Goal: Transaction & Acquisition: Book appointment/travel/reservation

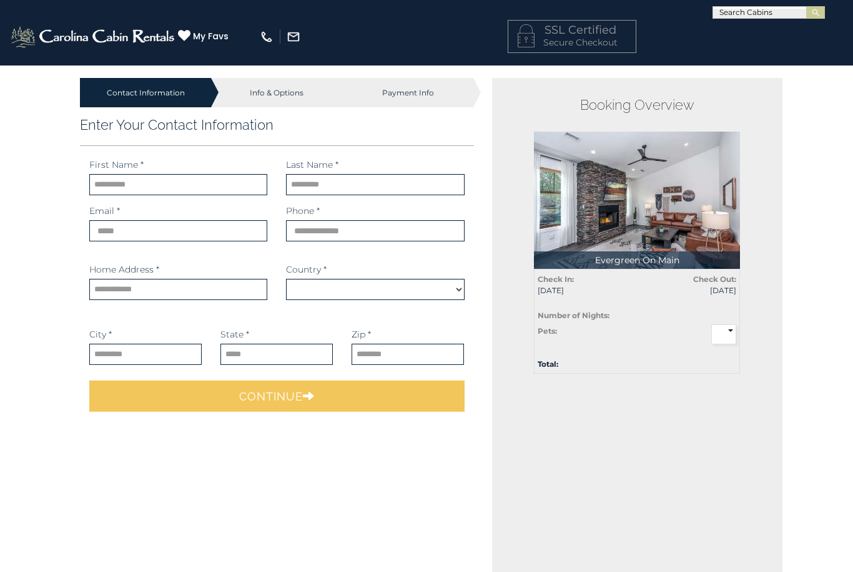
click at [93, 32] on img at bounding box center [93, 36] width 169 height 25
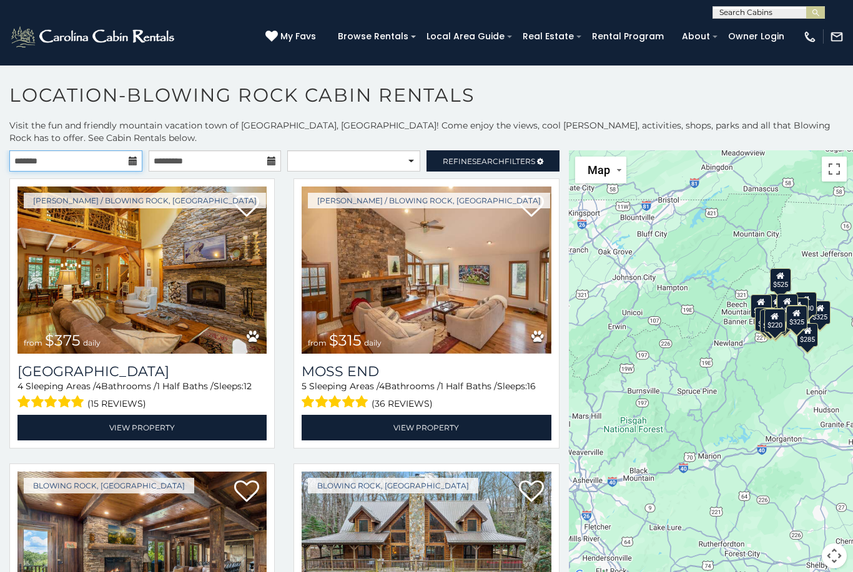
click at [137, 167] on input "text" at bounding box center [75, 160] width 133 height 21
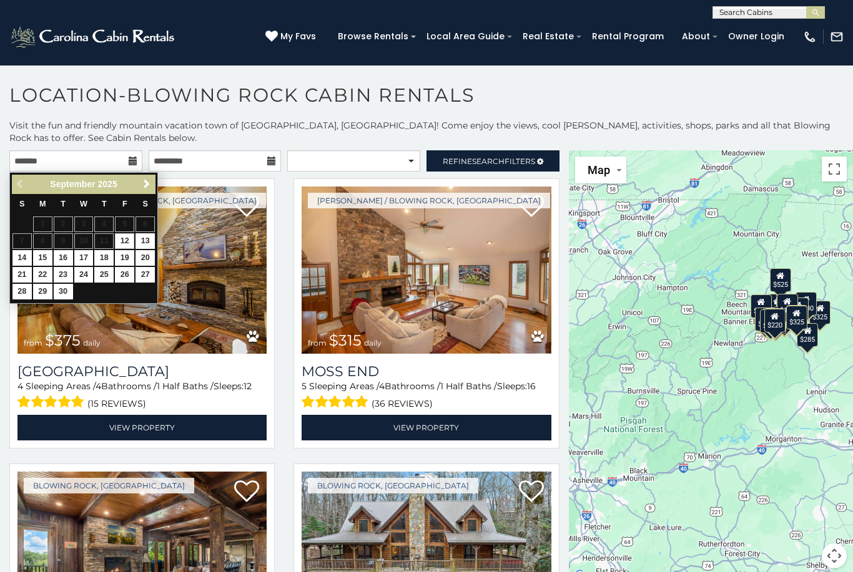
click at [142, 191] on link "Next" at bounding box center [147, 185] width 16 height 16
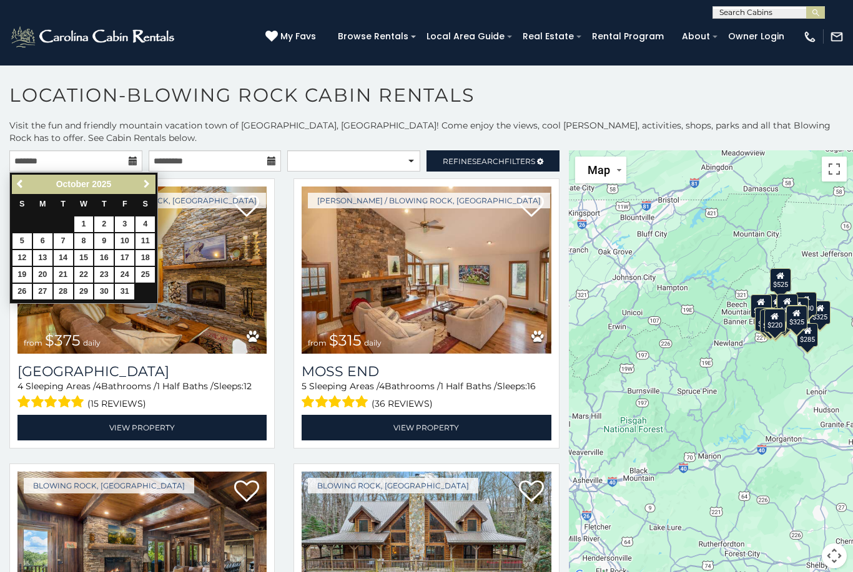
click at [145, 190] on link "Next" at bounding box center [147, 185] width 16 height 16
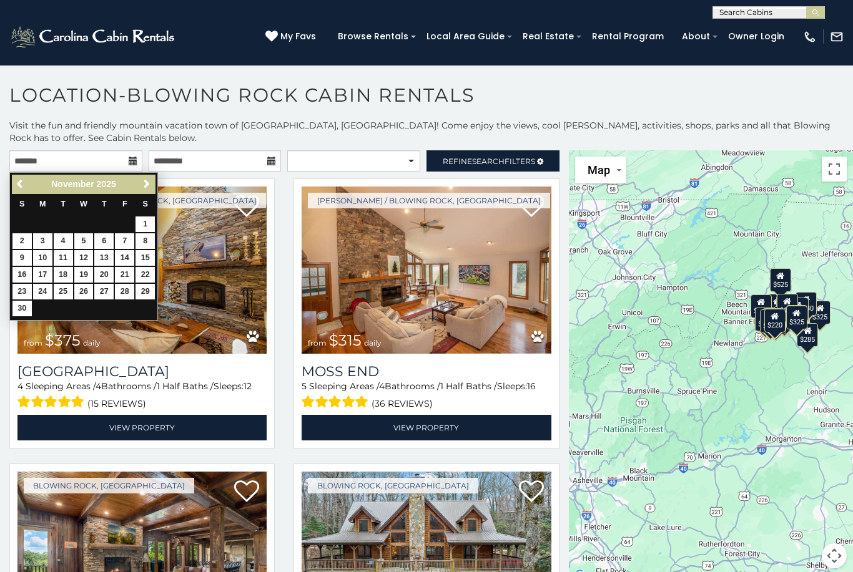
click at [127, 254] on link "14" at bounding box center [124, 258] width 19 height 16
type input "**********"
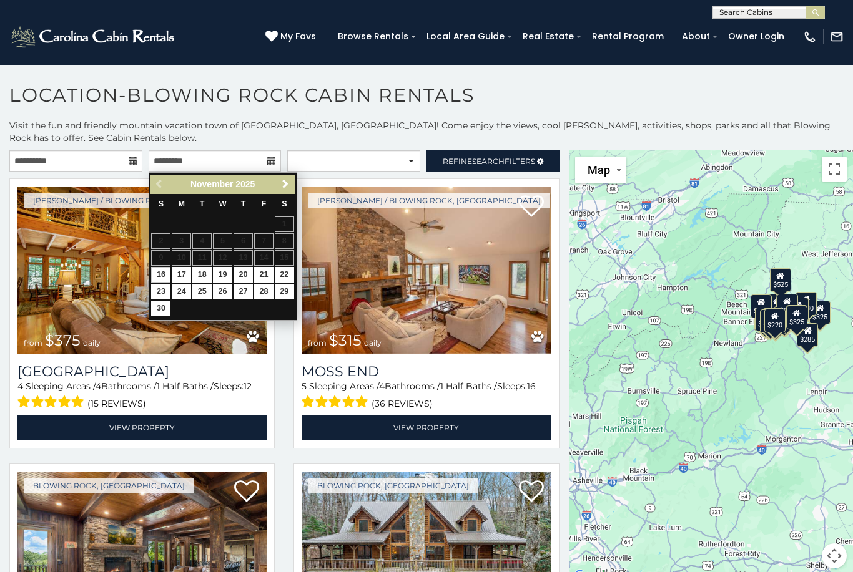
click at [162, 275] on link "16" at bounding box center [160, 275] width 19 height 16
type input "**********"
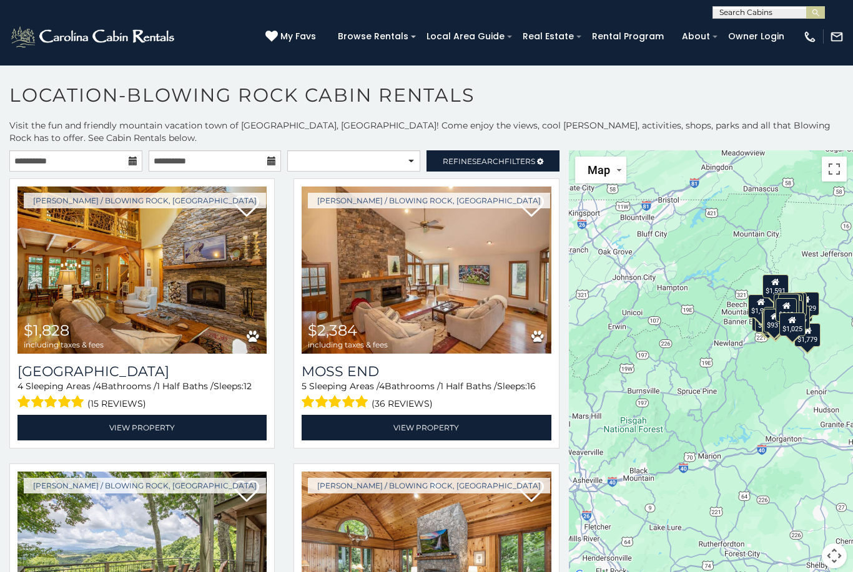
click at [474, 162] on span "Search" at bounding box center [488, 161] width 32 height 9
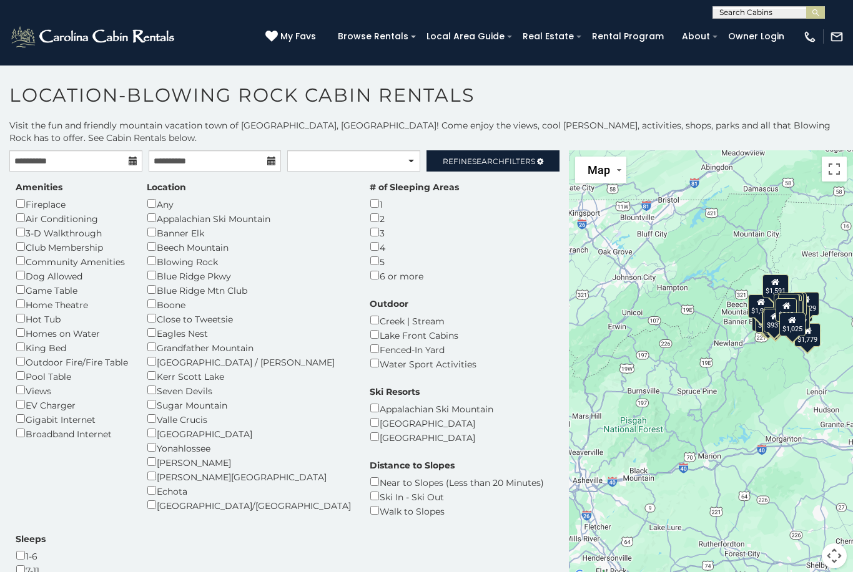
click at [42, 273] on div "Dog Allowed" at bounding box center [72, 275] width 112 height 14
click at [347, 158] on select "**********" at bounding box center [353, 160] width 133 height 21
select select "**********"
click at [516, 160] on span "Refine Search Filters" at bounding box center [489, 161] width 92 height 9
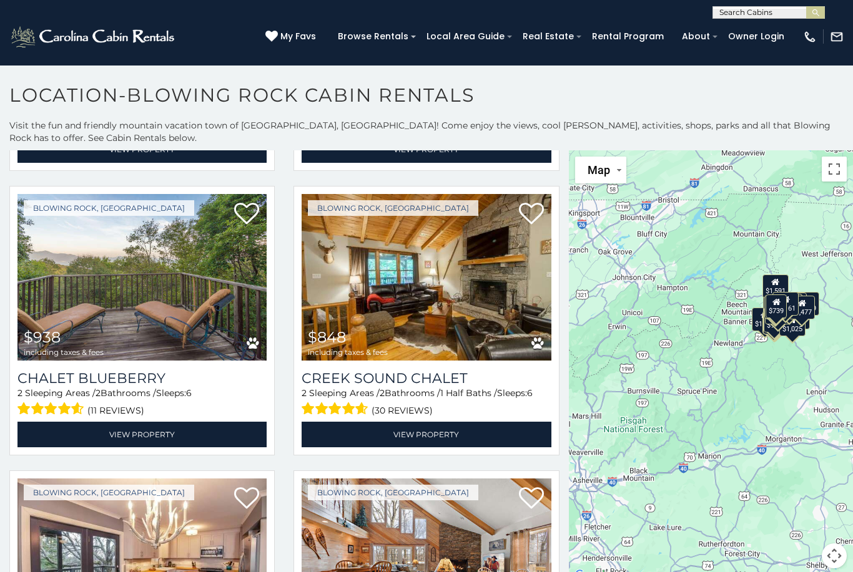
scroll to position [2274, 0]
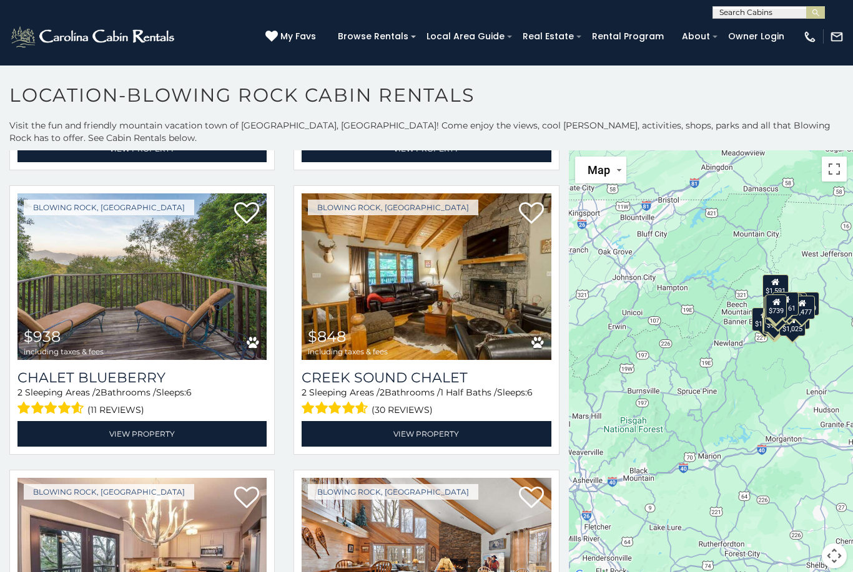
click at [450, 279] on img at bounding box center [425, 276] width 249 height 167
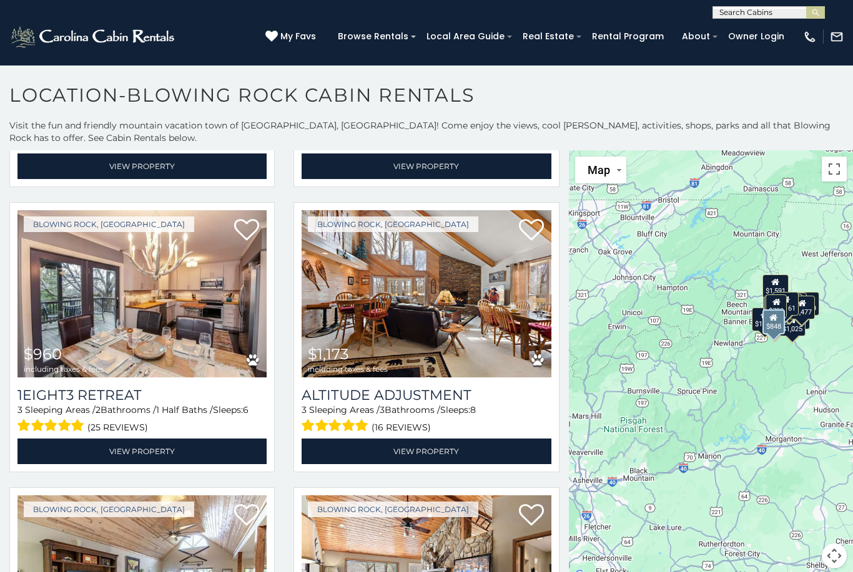
scroll to position [2542, 0]
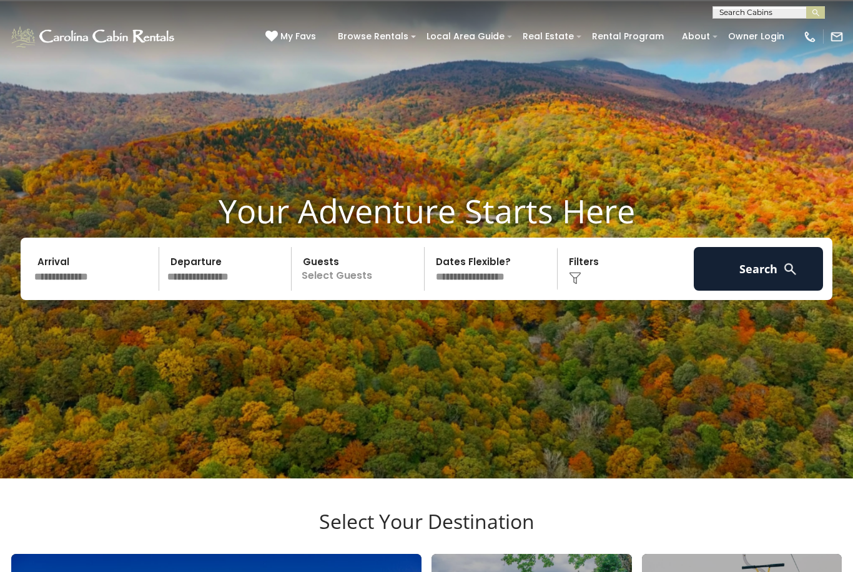
click at [86, 267] on input "text" at bounding box center [94, 269] width 129 height 44
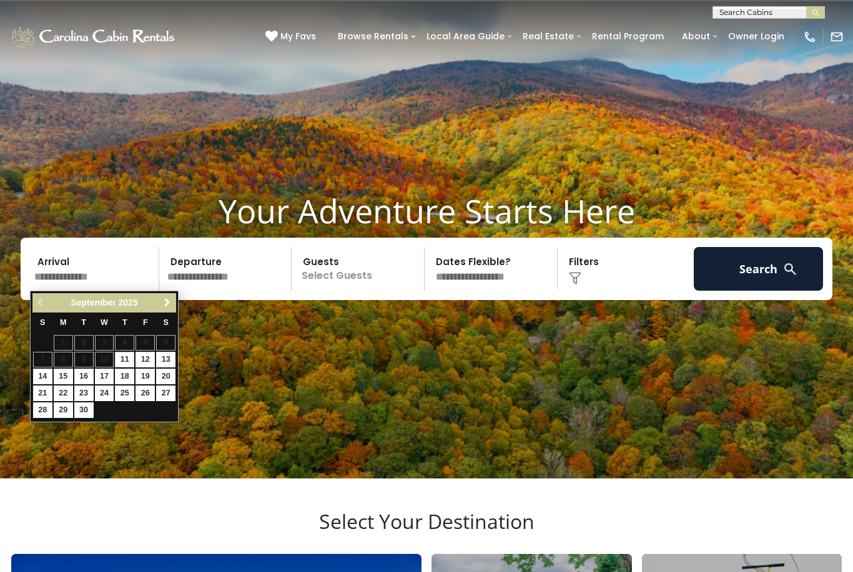
click at [166, 310] on link "Next" at bounding box center [167, 303] width 16 height 16
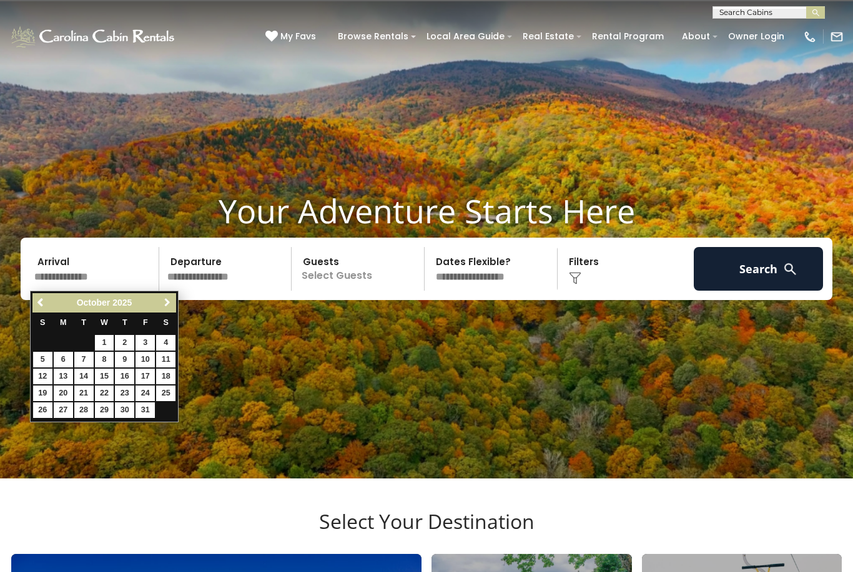
click at [160, 303] on link "Next" at bounding box center [167, 303] width 16 height 16
click at [143, 372] on link "14" at bounding box center [144, 377] width 19 height 16
type input "********"
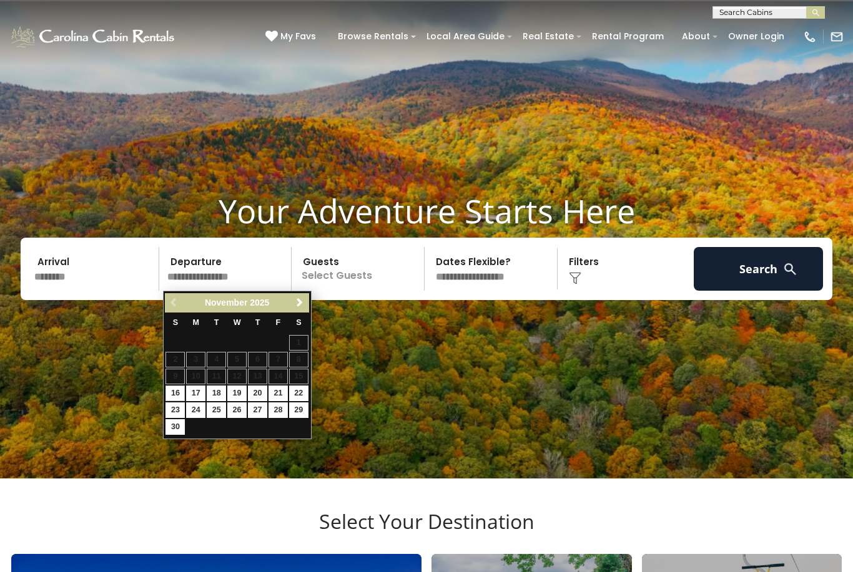
click at [176, 393] on link "16" at bounding box center [174, 394] width 19 height 16
type input "********"
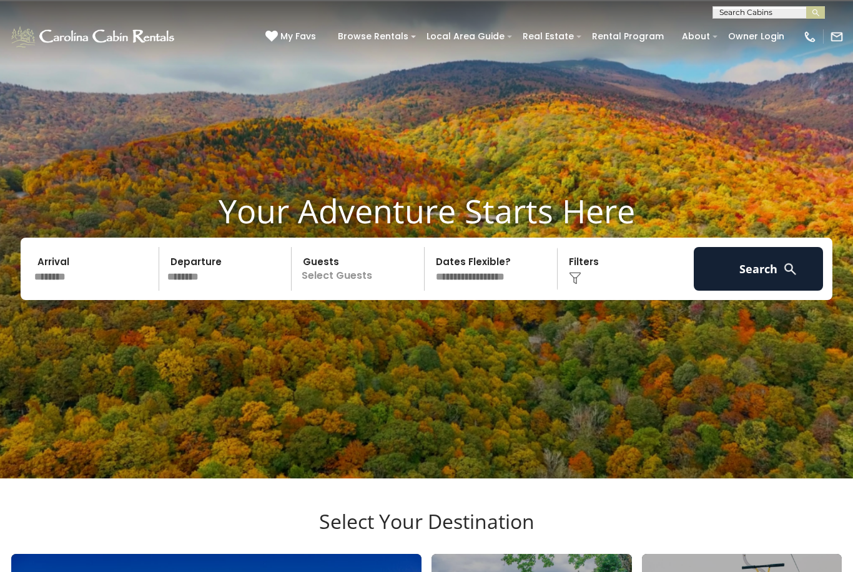
click at [597, 270] on div "Click to Choose" at bounding box center [625, 269] width 129 height 44
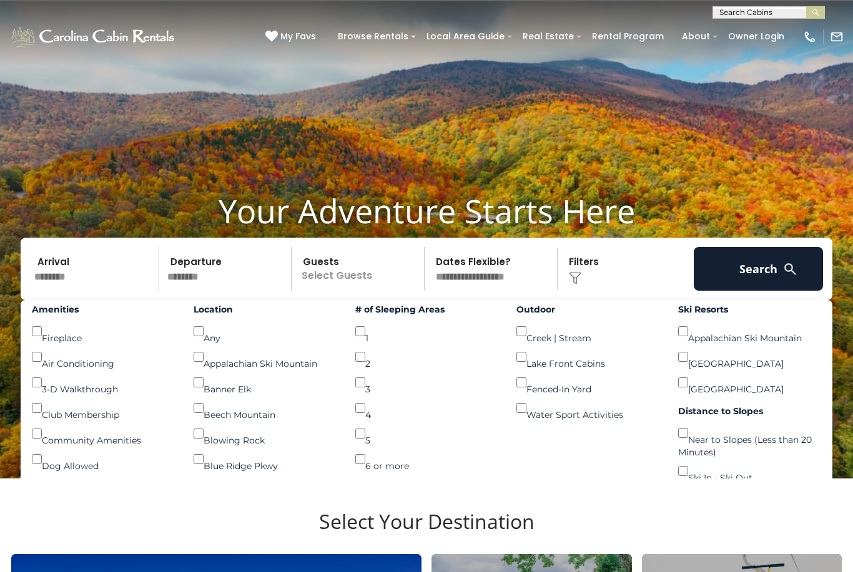
click at [776, 264] on button "Search" at bounding box center [757, 269] width 129 height 44
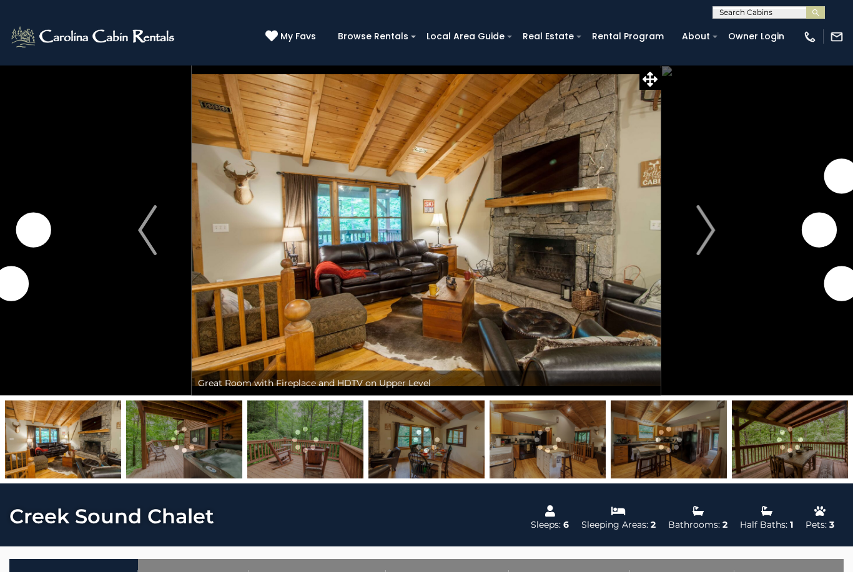
click at [714, 225] on img "Next" at bounding box center [705, 230] width 19 height 50
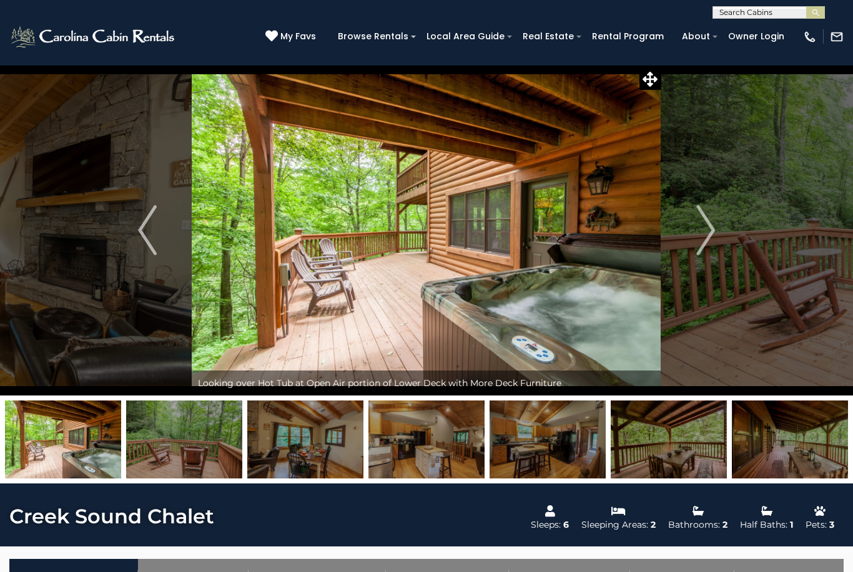
click at [710, 226] on img "Next" at bounding box center [705, 230] width 19 height 50
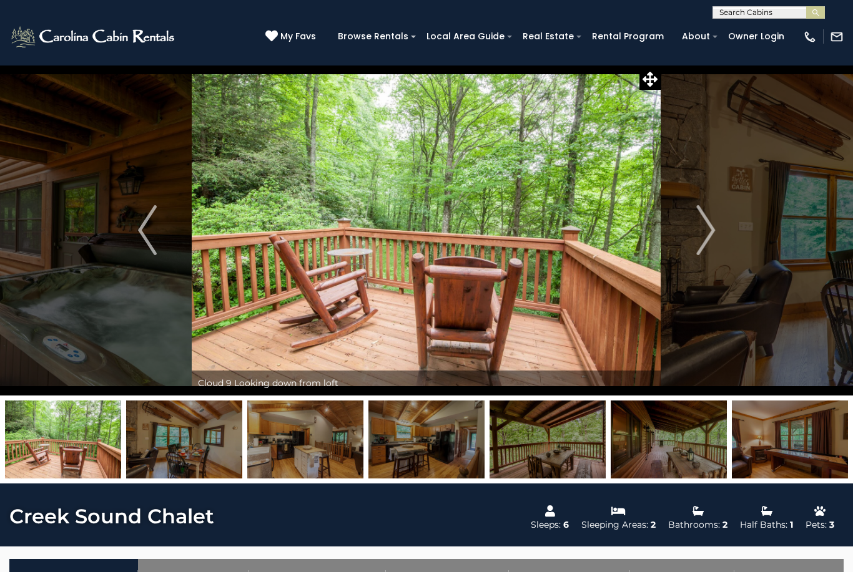
click at [717, 222] on button "Next" at bounding box center [705, 230] width 89 height 331
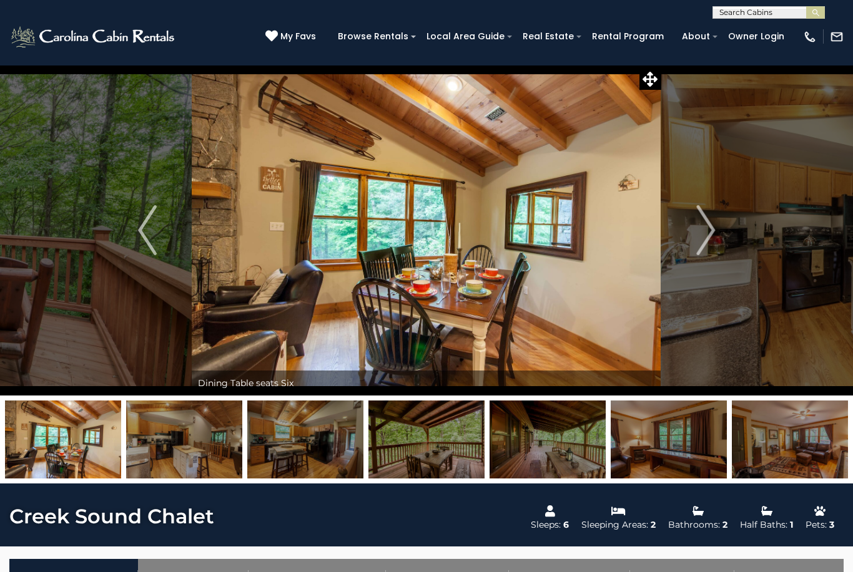
click at [716, 228] on button "Next" at bounding box center [705, 230] width 89 height 331
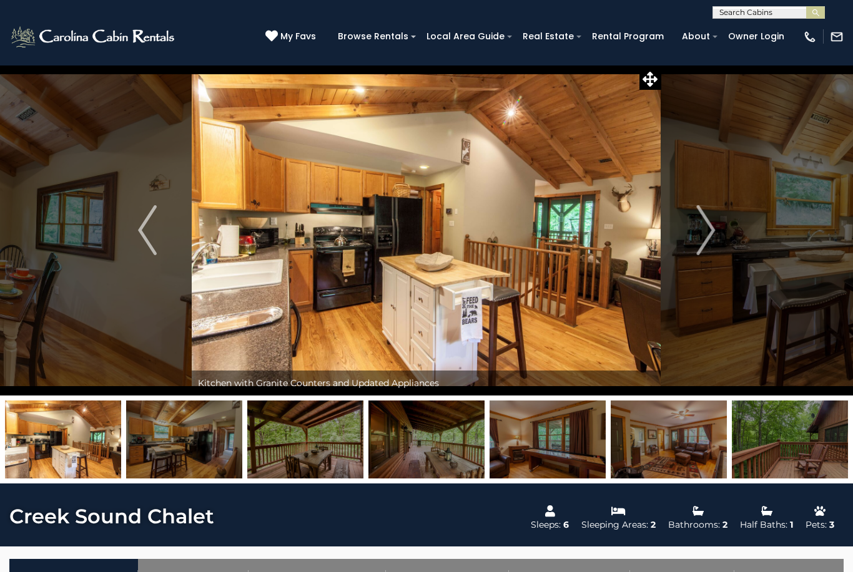
click at [712, 232] on img "Next" at bounding box center [705, 230] width 19 height 50
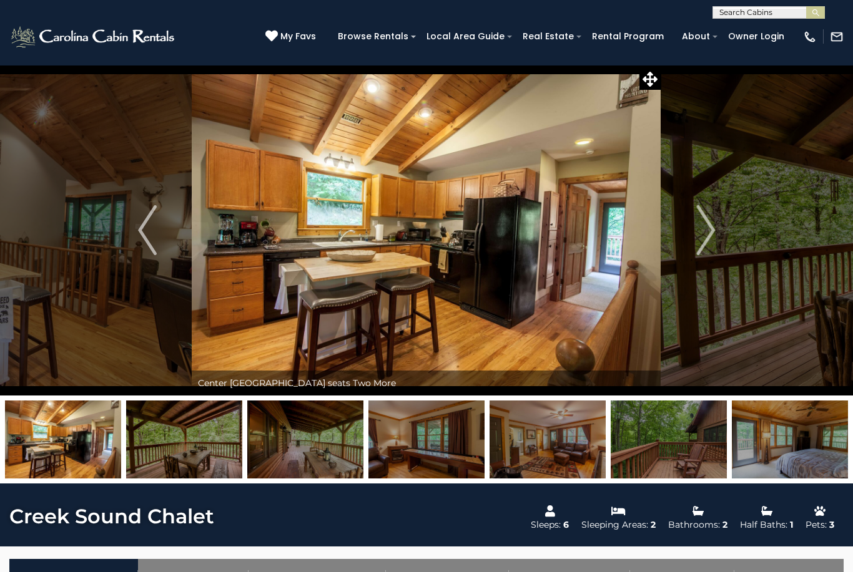
click at [712, 231] on img "Next" at bounding box center [705, 230] width 19 height 50
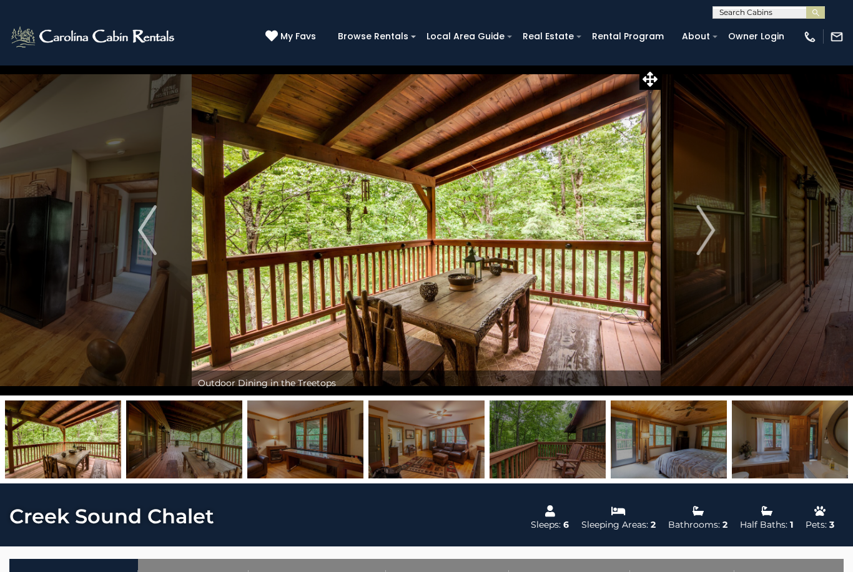
click at [711, 231] on img "Next" at bounding box center [705, 230] width 19 height 50
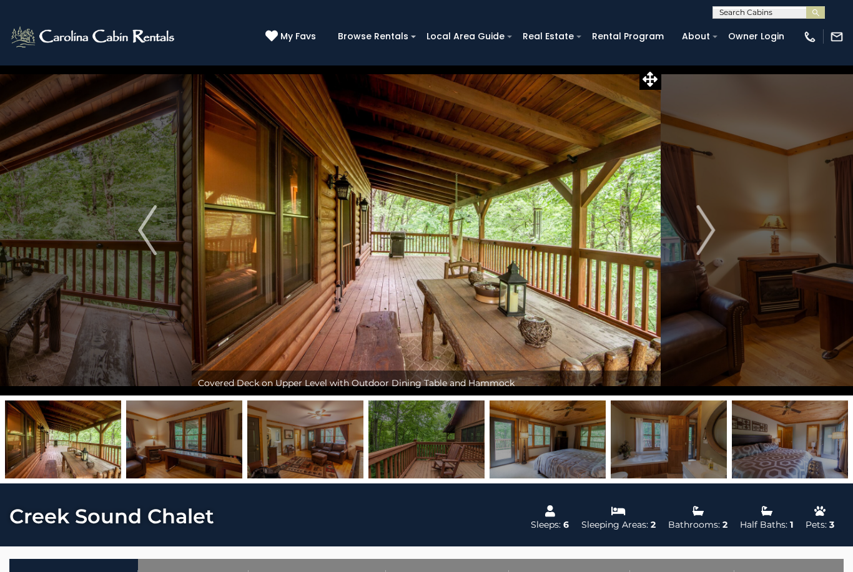
click at [713, 232] on img "Next" at bounding box center [705, 230] width 19 height 50
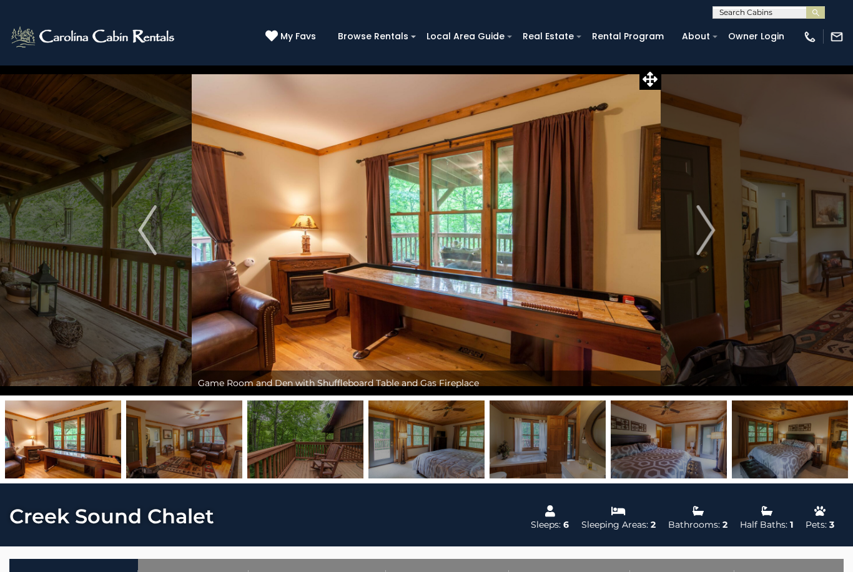
click at [713, 231] on img "Next" at bounding box center [705, 230] width 19 height 50
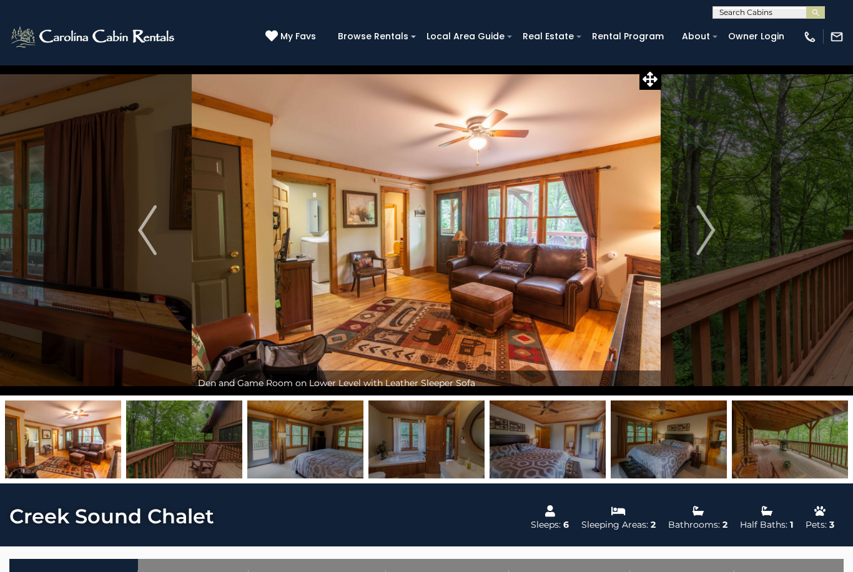
click at [713, 227] on img "Next" at bounding box center [705, 230] width 19 height 50
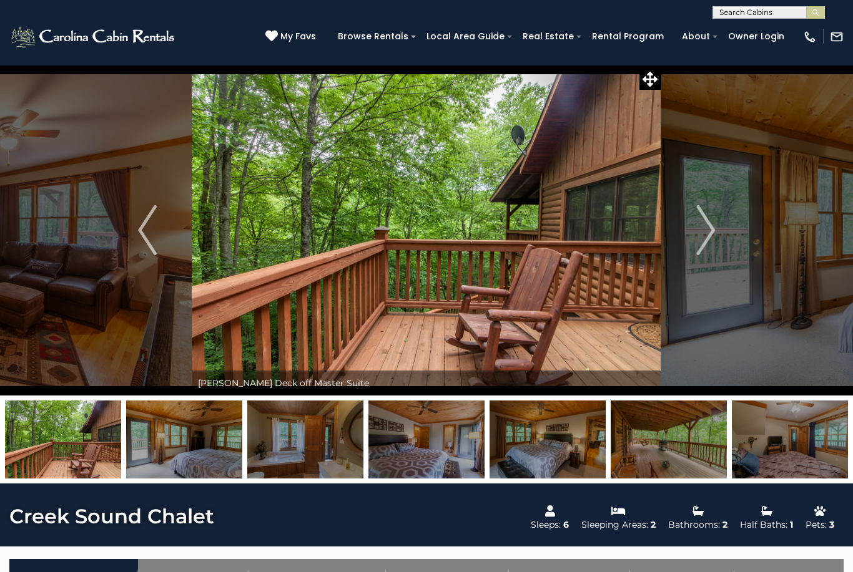
click at [713, 228] on img "Next" at bounding box center [705, 230] width 19 height 50
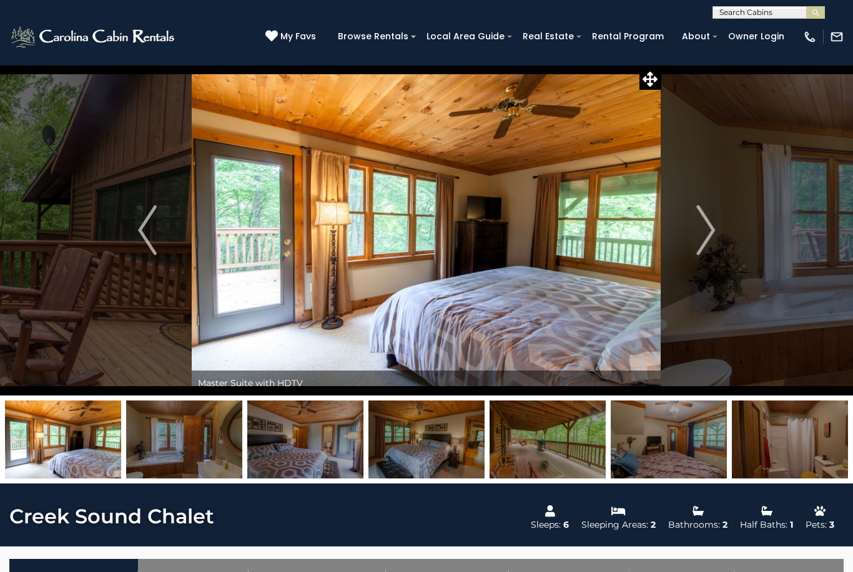
click at [714, 227] on img "Next" at bounding box center [705, 230] width 19 height 50
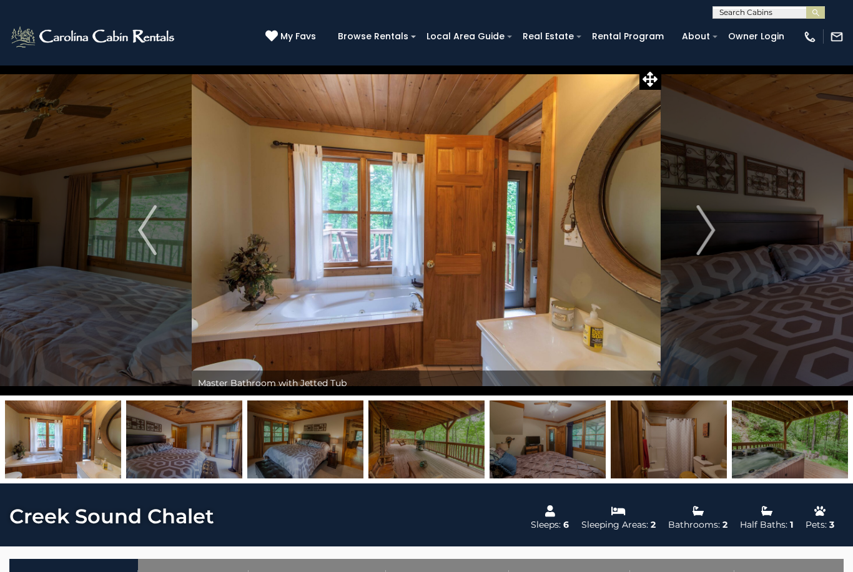
click at [709, 231] on img "Next" at bounding box center [705, 230] width 19 height 50
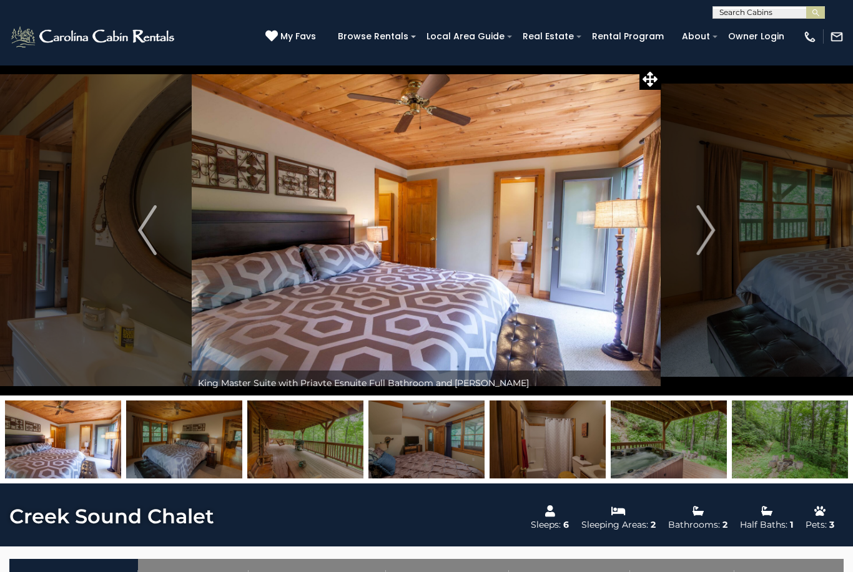
click at [713, 232] on img "Next" at bounding box center [705, 230] width 19 height 50
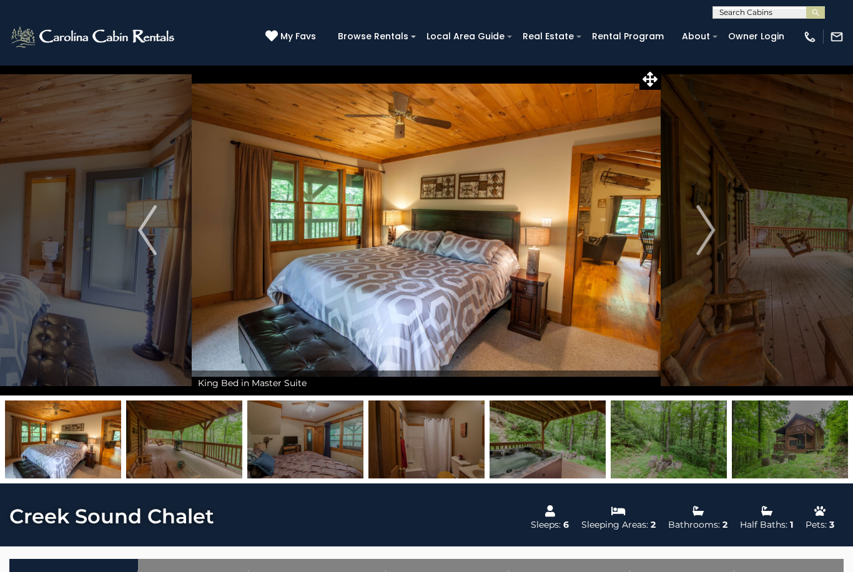
click at [711, 230] on img "Next" at bounding box center [705, 230] width 19 height 50
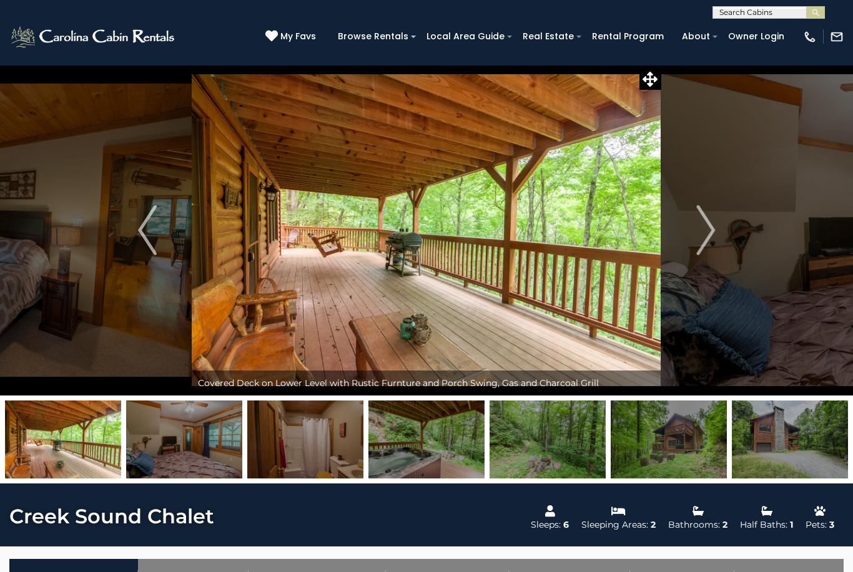
click at [718, 228] on button "Next" at bounding box center [705, 230] width 89 height 331
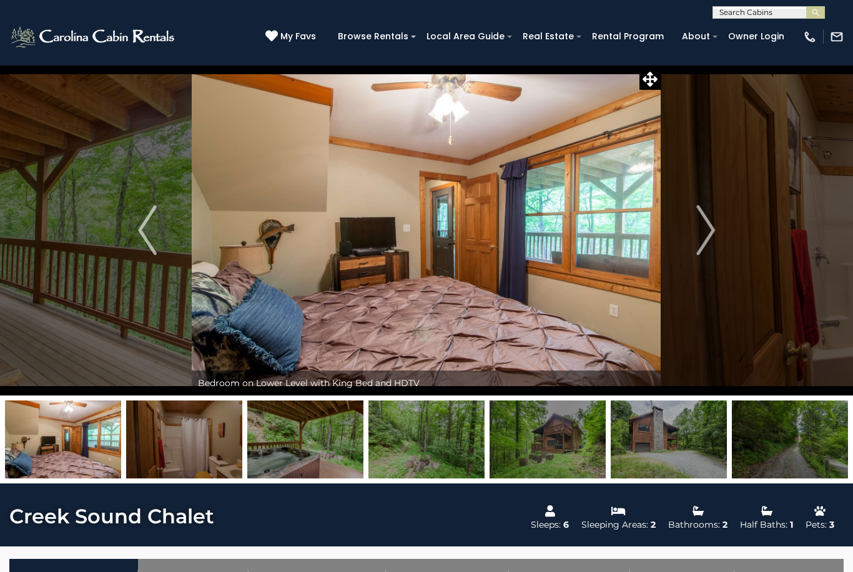
click at [706, 227] on img "Next" at bounding box center [705, 230] width 19 height 50
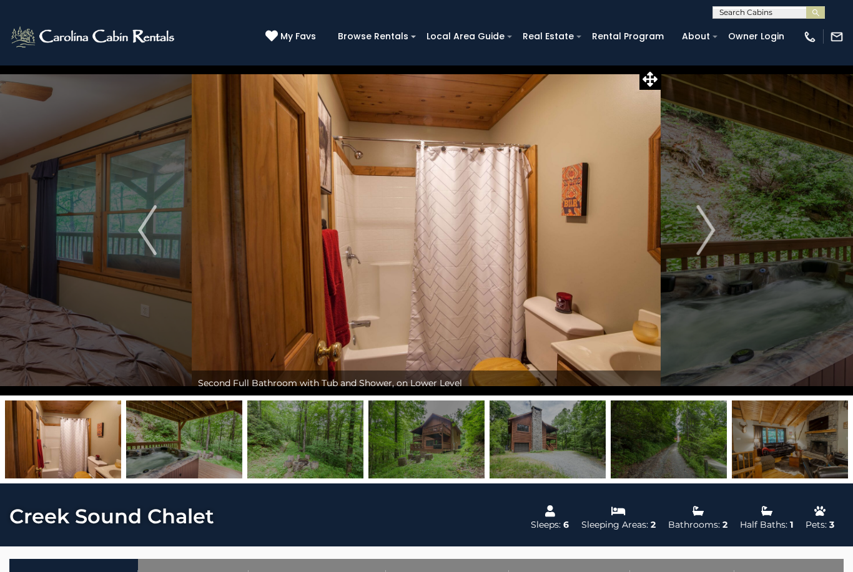
click at [708, 230] on img "Next" at bounding box center [705, 230] width 19 height 50
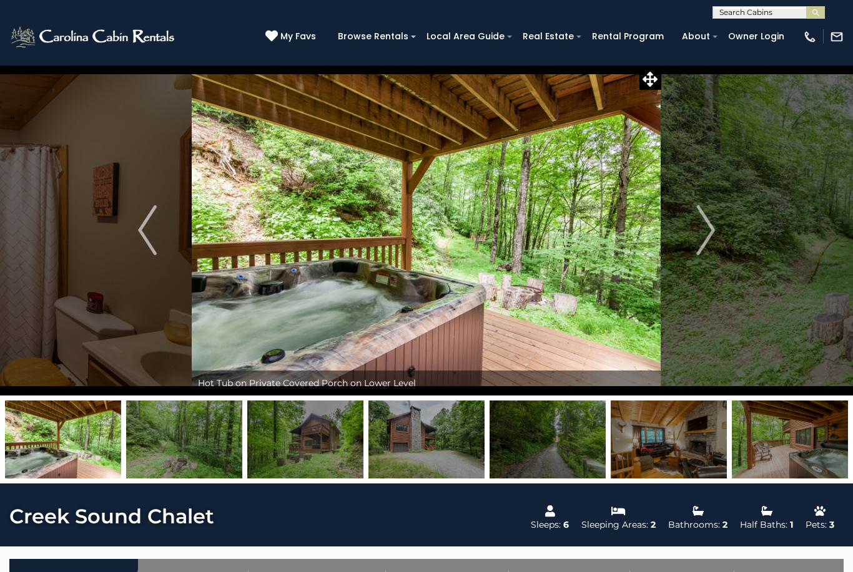
click at [710, 227] on img "Next" at bounding box center [705, 230] width 19 height 50
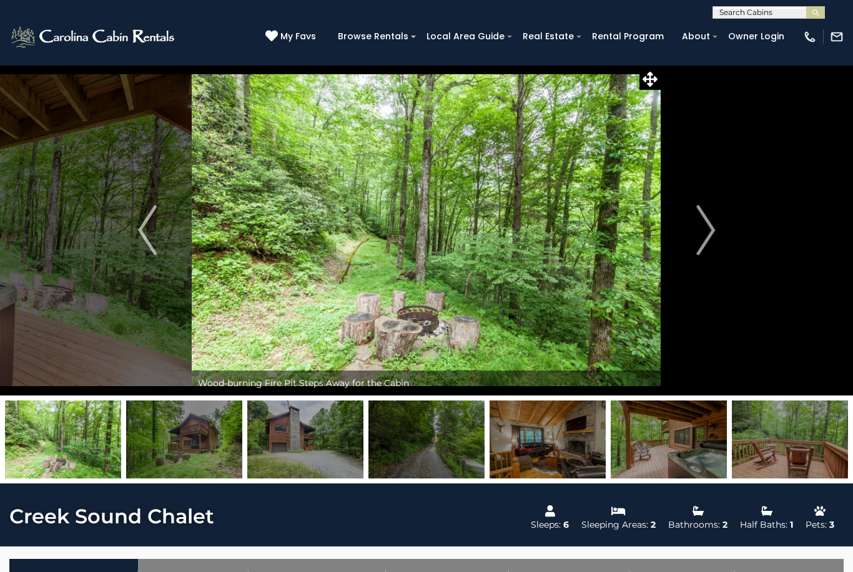
click at [704, 228] on img "Next" at bounding box center [705, 230] width 19 height 50
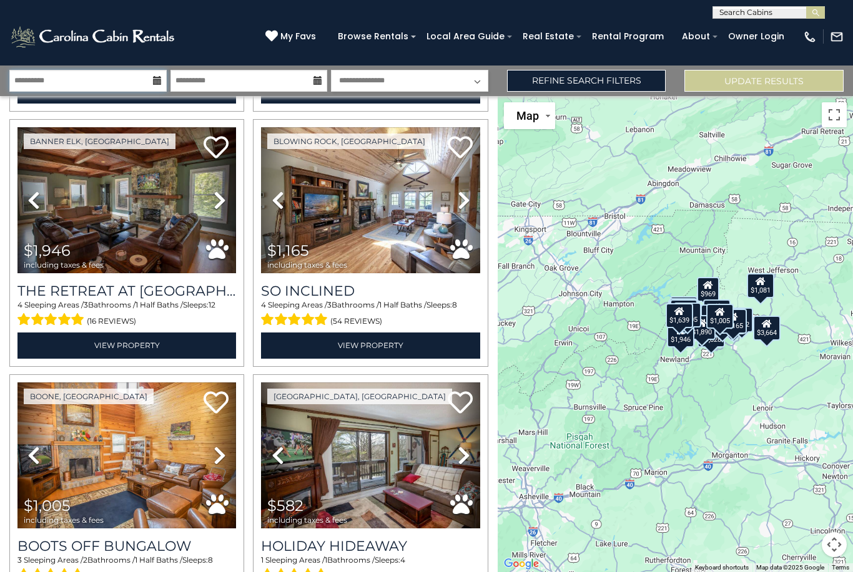
click at [150, 77] on input "**********" at bounding box center [87, 81] width 157 height 22
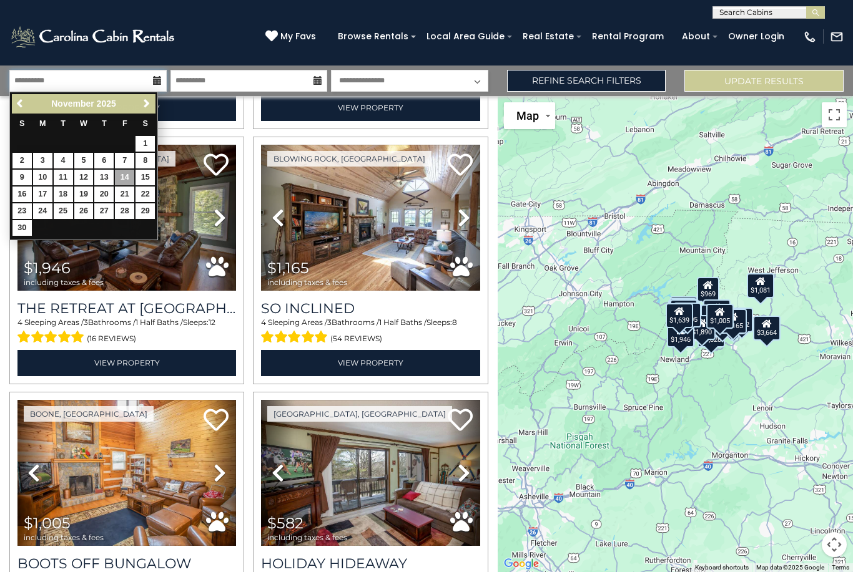
click at [151, 77] on input "**********" at bounding box center [87, 81] width 157 height 22
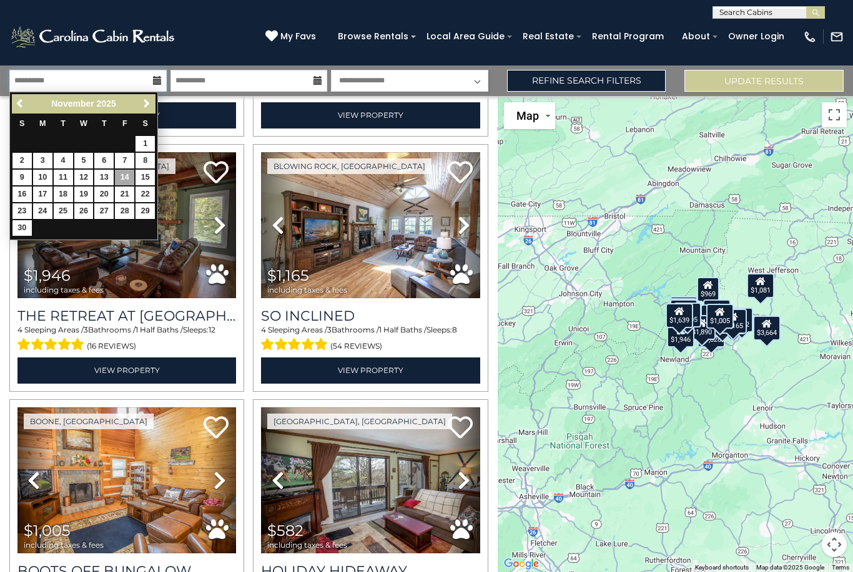
scroll to position [2801, 0]
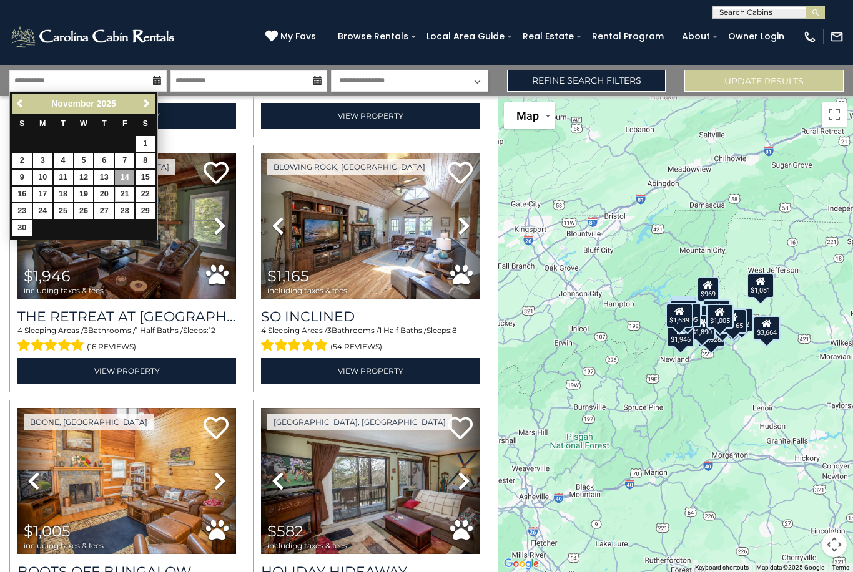
click at [126, 194] on link "21" at bounding box center [124, 195] width 19 height 16
type input "********"
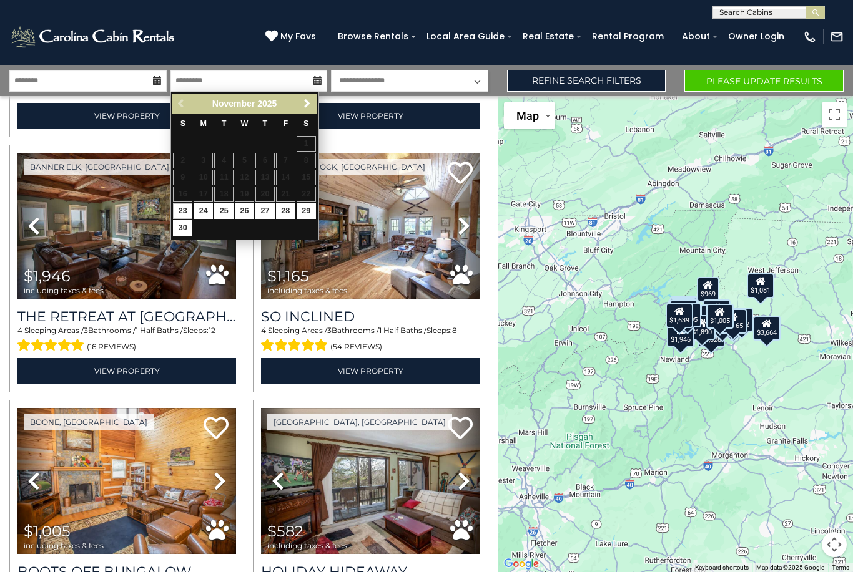
click at [190, 212] on link "23" at bounding box center [182, 211] width 19 height 16
type input "********"
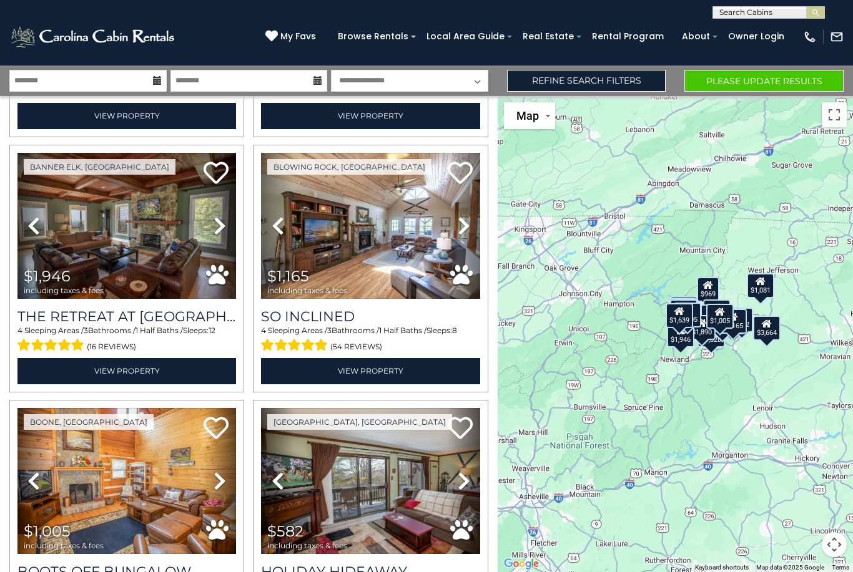
click at [477, 81] on select "**********" at bounding box center [409, 81] width 157 height 22
click at [719, 85] on button "Please Update Results" at bounding box center [763, 81] width 159 height 22
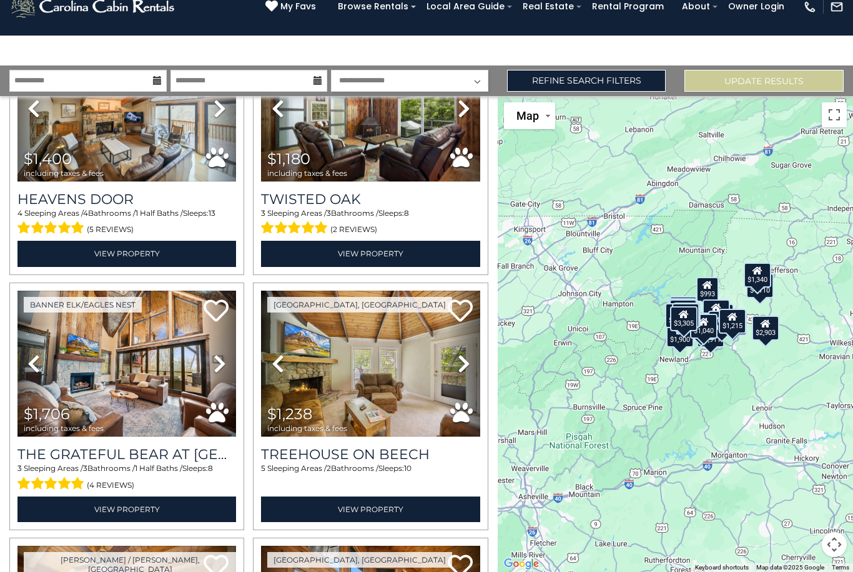
scroll to position [3172, 0]
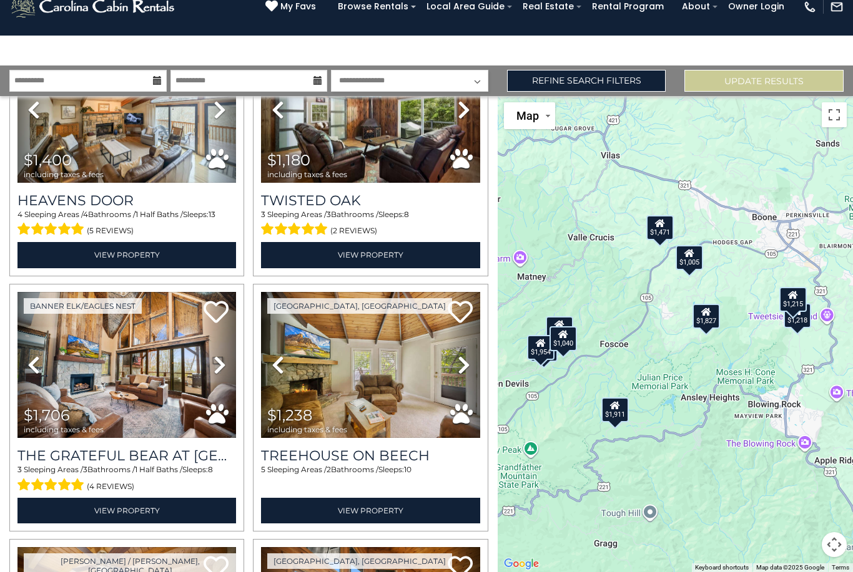
click at [475, 70] on select "**********" at bounding box center [409, 81] width 157 height 22
select select "*"
click at [773, 70] on button "Update Results" at bounding box center [763, 81] width 159 height 22
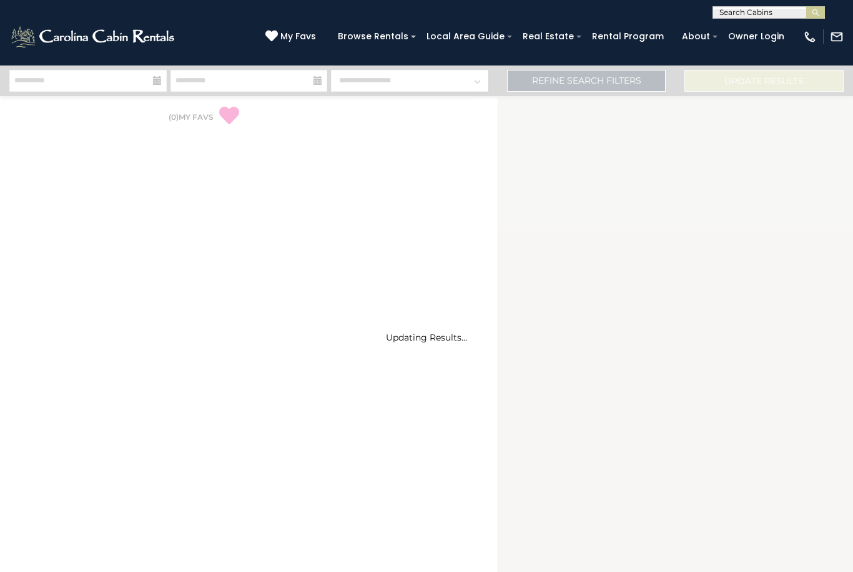
select select "*"
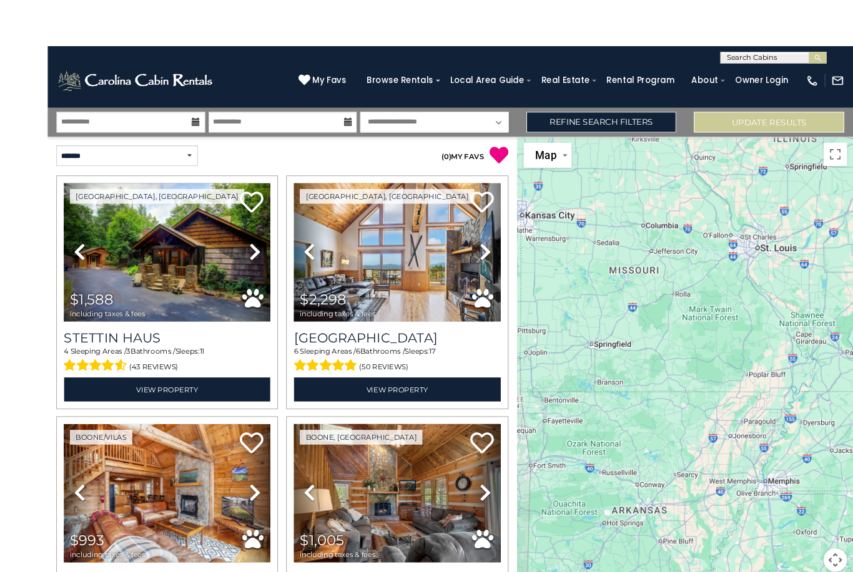
scroll to position [13, 0]
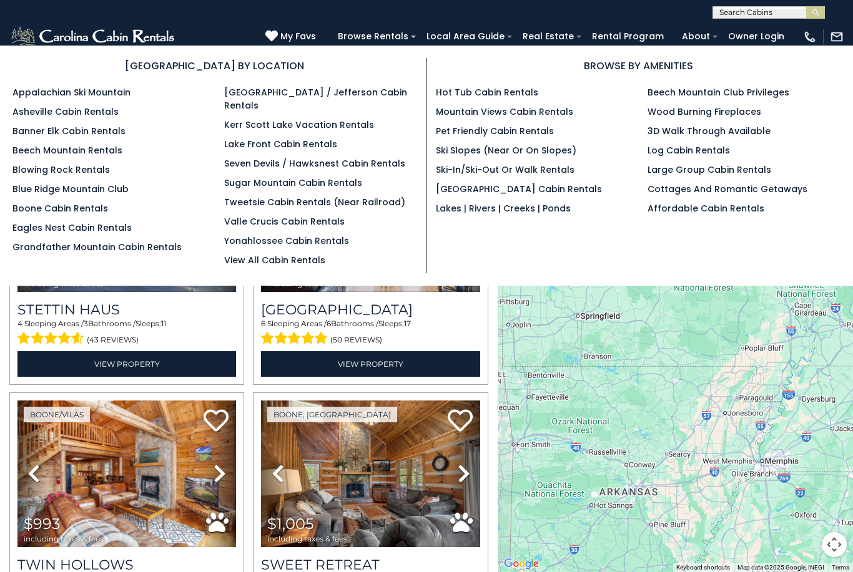
click at [89, 164] on link "Blowing Rock Rentals" at bounding box center [60, 170] width 97 height 12
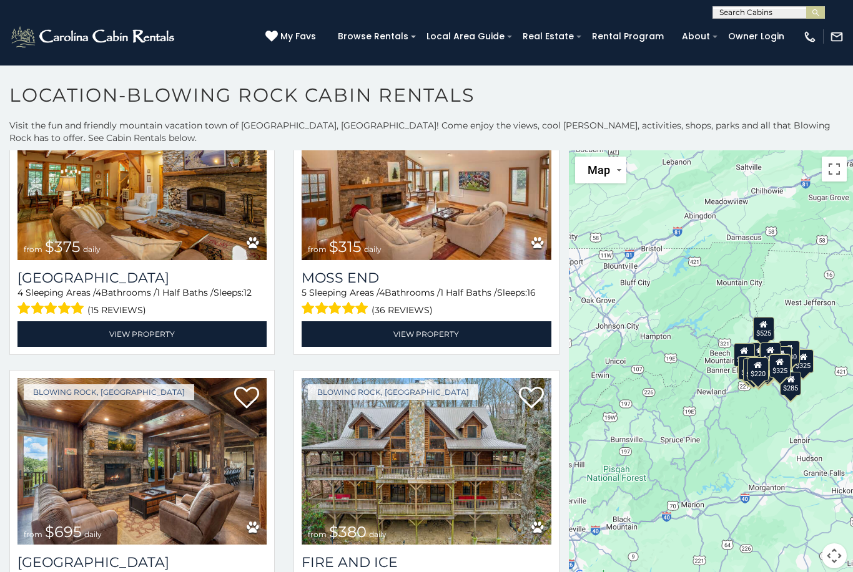
scroll to position [94, 0]
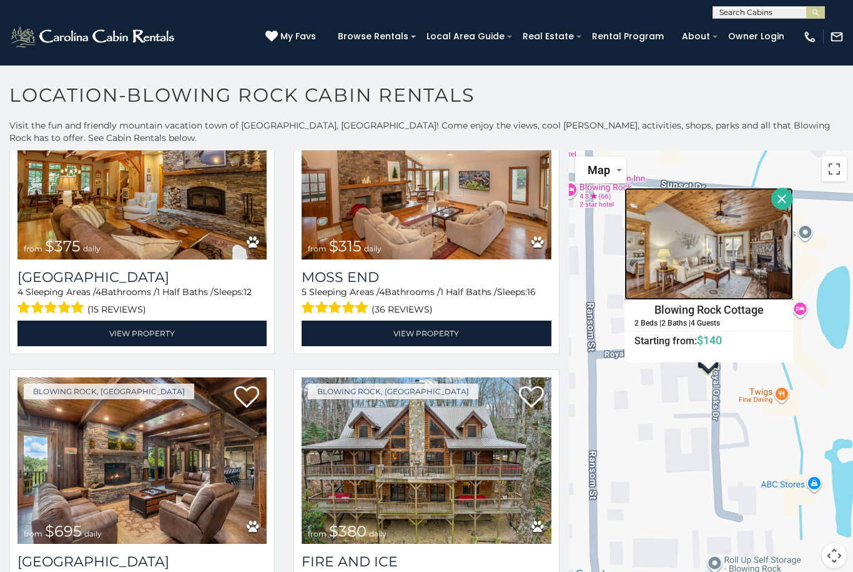
click at [793, 241] on img at bounding box center [708, 244] width 169 height 112
click at [793, 198] on button "Close" at bounding box center [782, 199] width 22 height 22
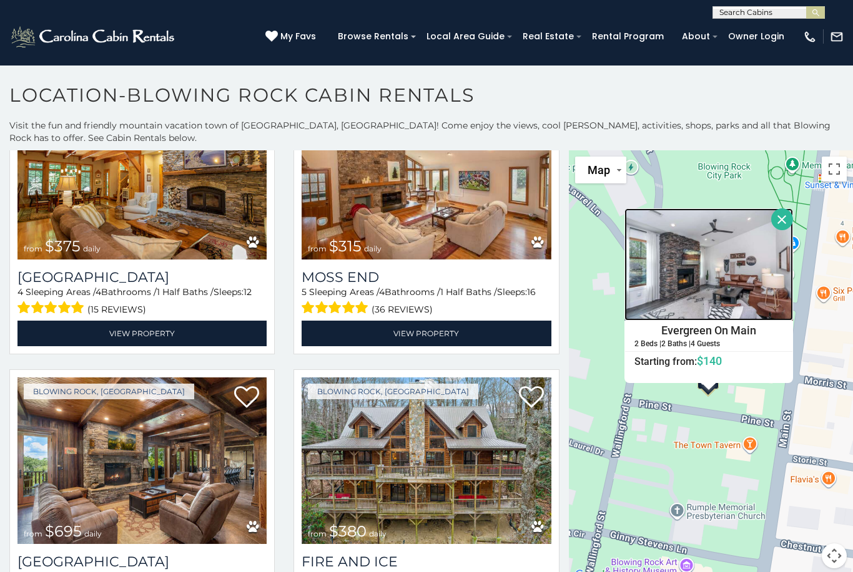
click at [742, 252] on img at bounding box center [708, 264] width 169 height 112
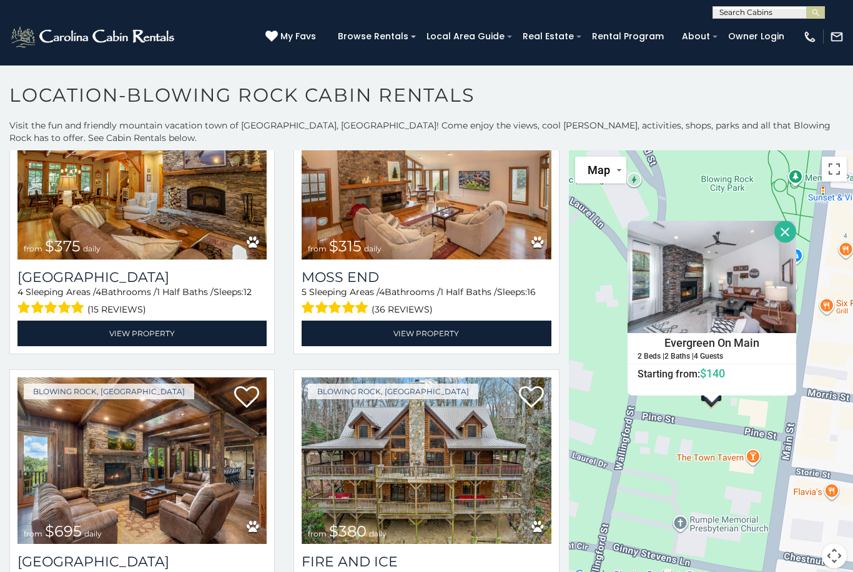
click at [796, 235] on button "Close" at bounding box center [785, 232] width 22 height 22
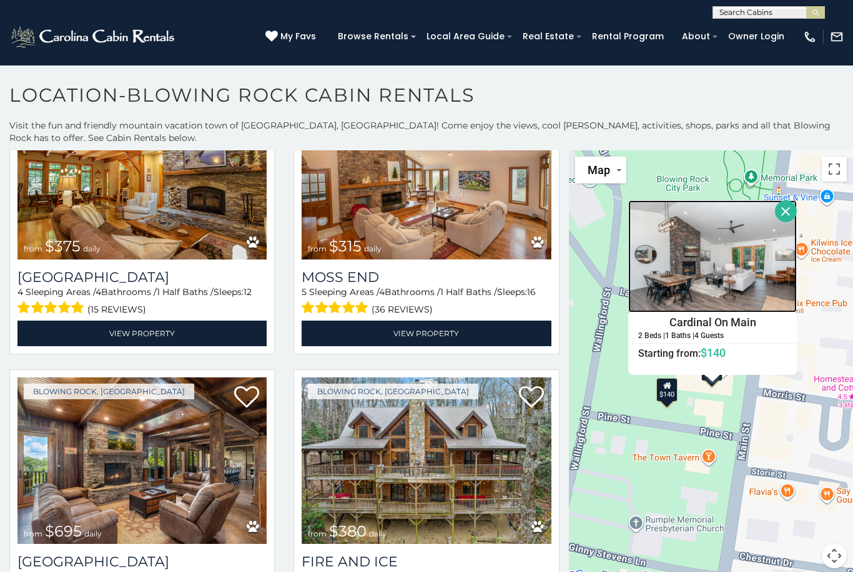
click at [742, 254] on img at bounding box center [712, 256] width 169 height 112
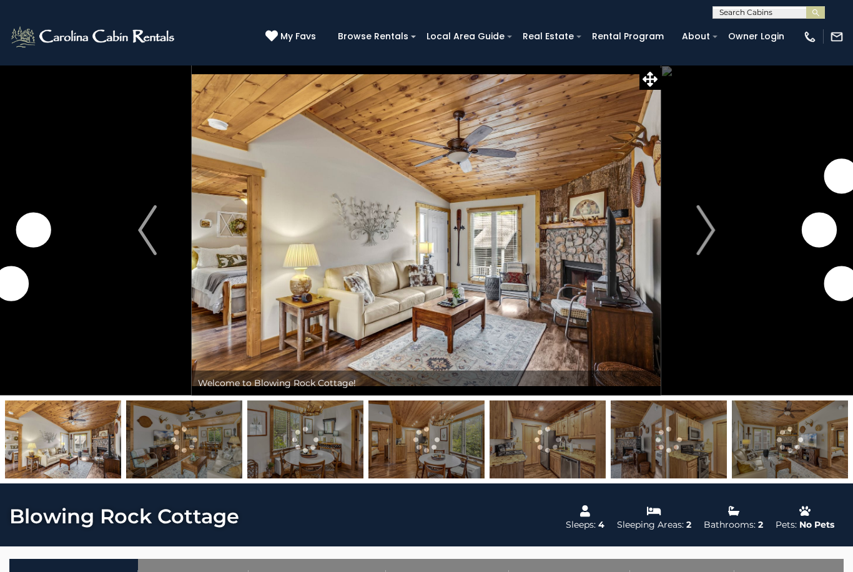
click at [725, 219] on button "Next" at bounding box center [705, 230] width 89 height 331
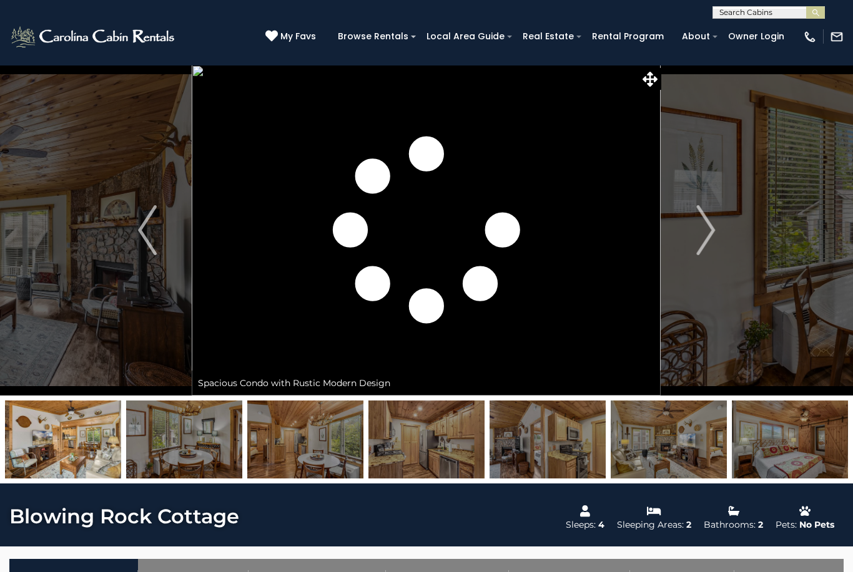
click at [711, 223] on img "Next" at bounding box center [705, 230] width 19 height 50
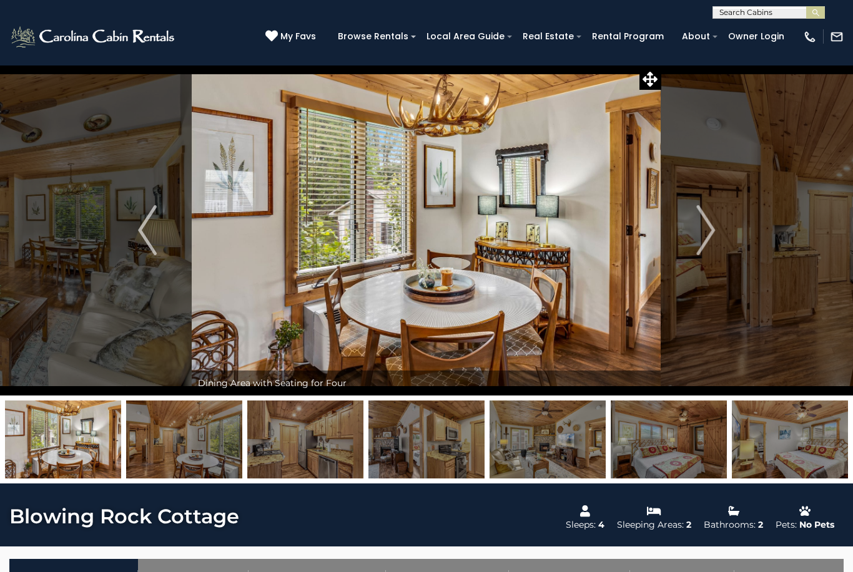
click at [720, 220] on button "Next" at bounding box center [705, 230] width 89 height 331
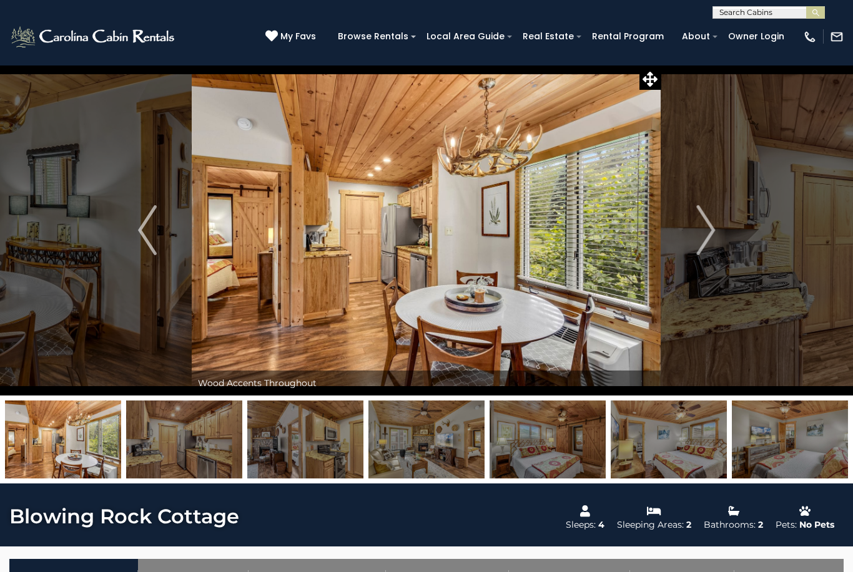
click at [733, 213] on button "Next" at bounding box center [705, 230] width 89 height 331
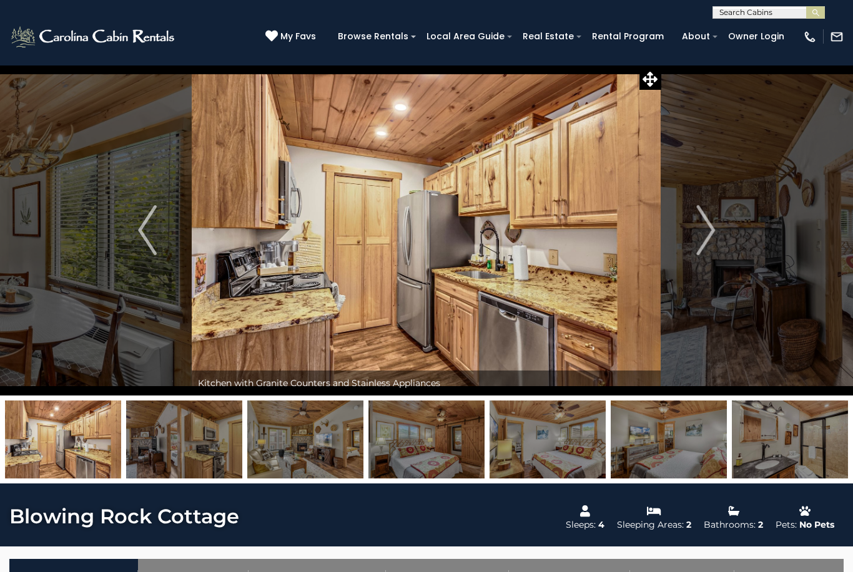
click at [702, 230] on img "Next" at bounding box center [705, 230] width 19 height 50
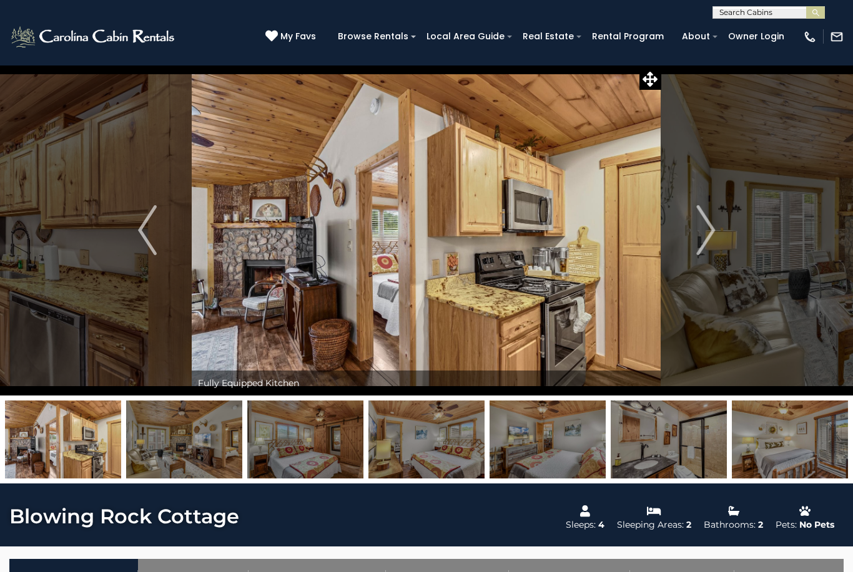
click at [708, 225] on img "Next" at bounding box center [705, 230] width 19 height 50
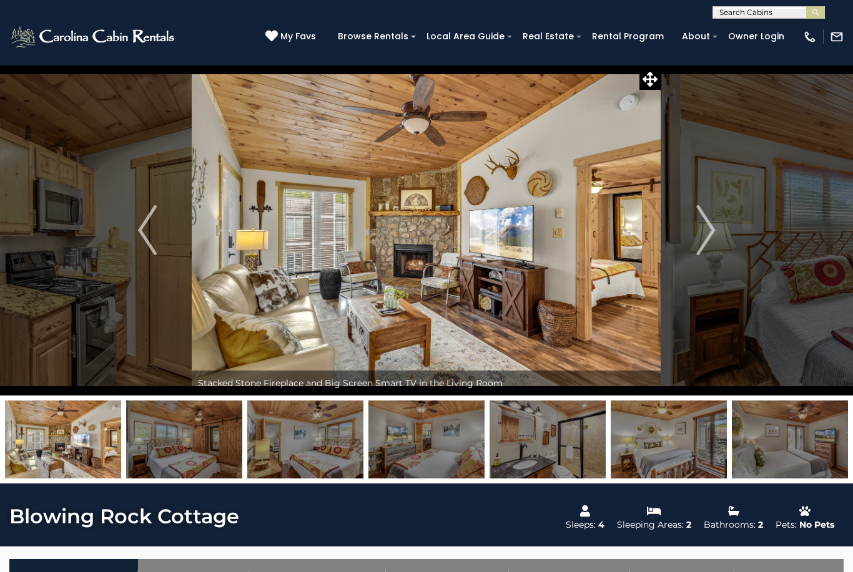
click at [707, 231] on img "Next" at bounding box center [705, 230] width 19 height 50
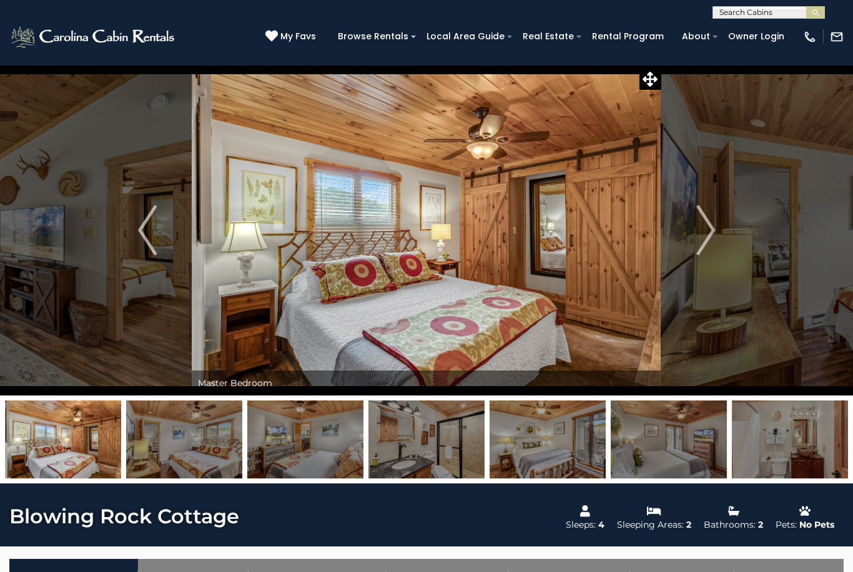
click at [137, 236] on button "Previous" at bounding box center [147, 230] width 89 height 331
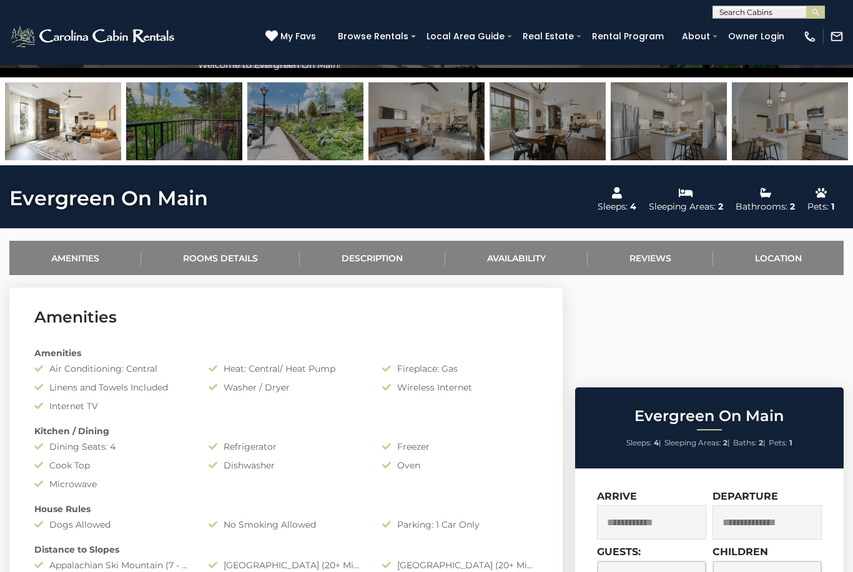
click at [536, 263] on link "Availability" at bounding box center [516, 259] width 142 height 34
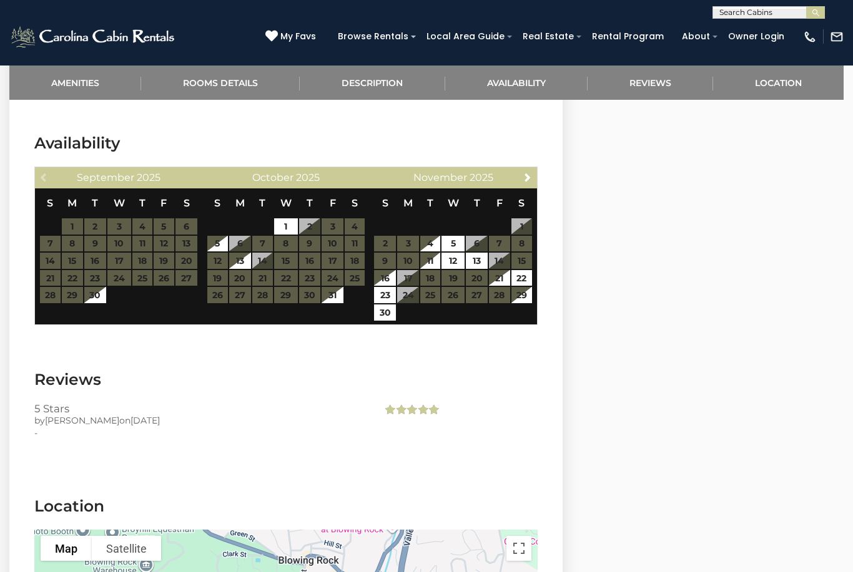
scroll to position [1629, 0]
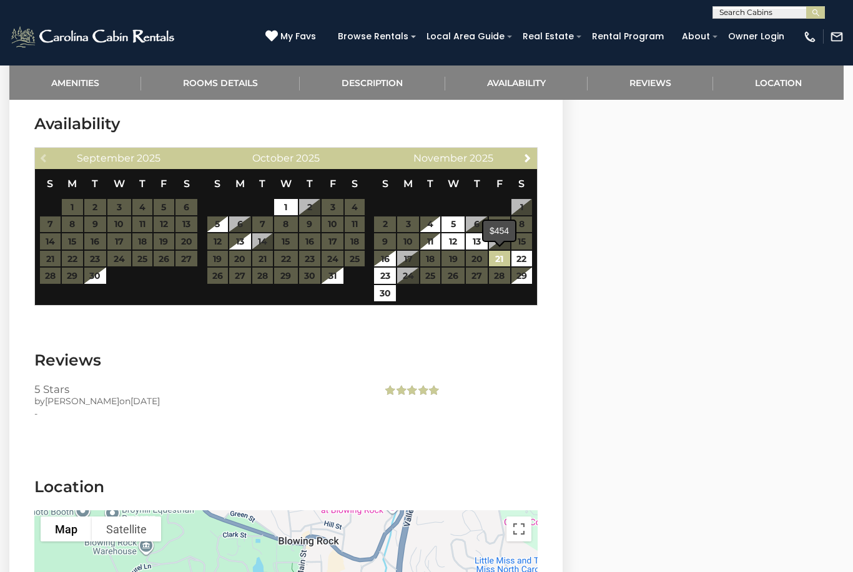
click at [502, 260] on link "21" at bounding box center [499, 259] width 21 height 16
type input "**********"
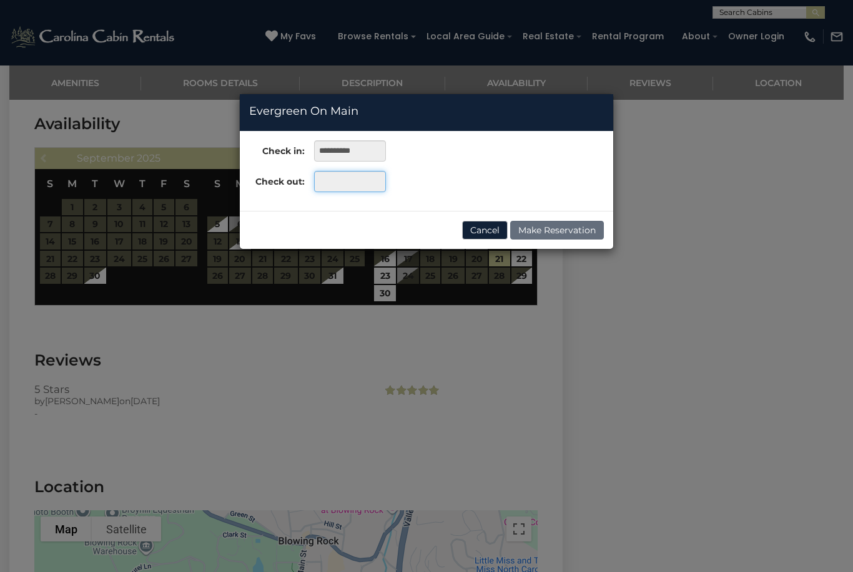
click at [360, 177] on input "text" at bounding box center [350, 181] width 72 height 21
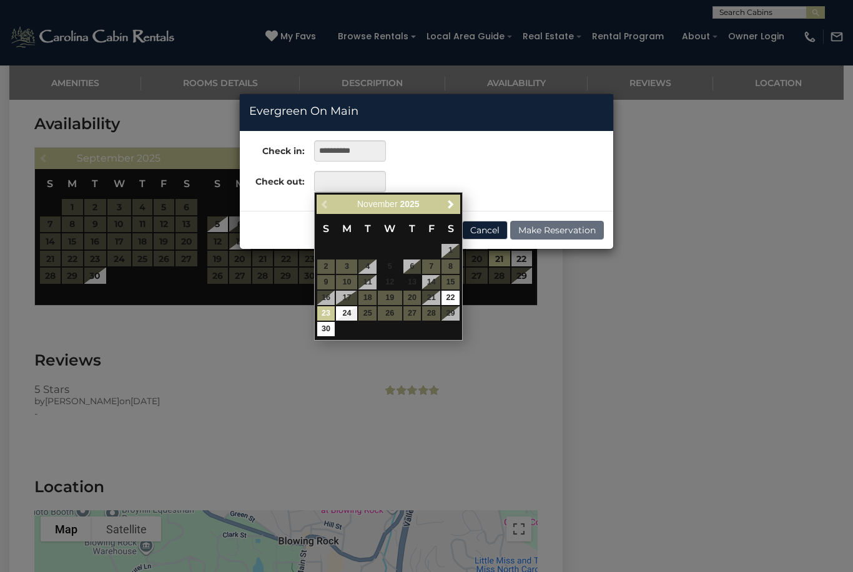
click at [331, 312] on link "23" at bounding box center [326, 313] width 18 height 14
type input "**********"
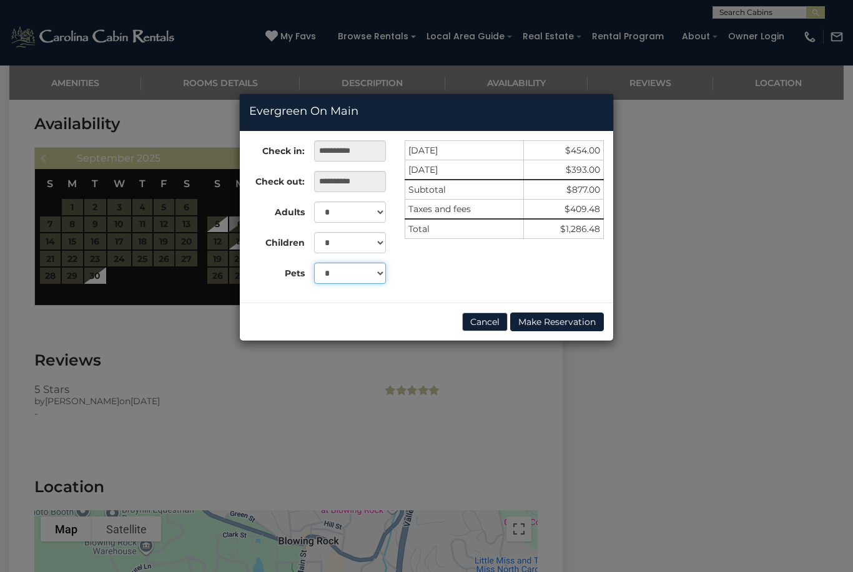
click at [386, 276] on select "* *" at bounding box center [350, 273] width 72 height 21
click at [380, 273] on select "* *" at bounding box center [350, 273] width 72 height 21
select select "*"
click at [221, 408] on div "**********" at bounding box center [426, 286] width 853 height 572
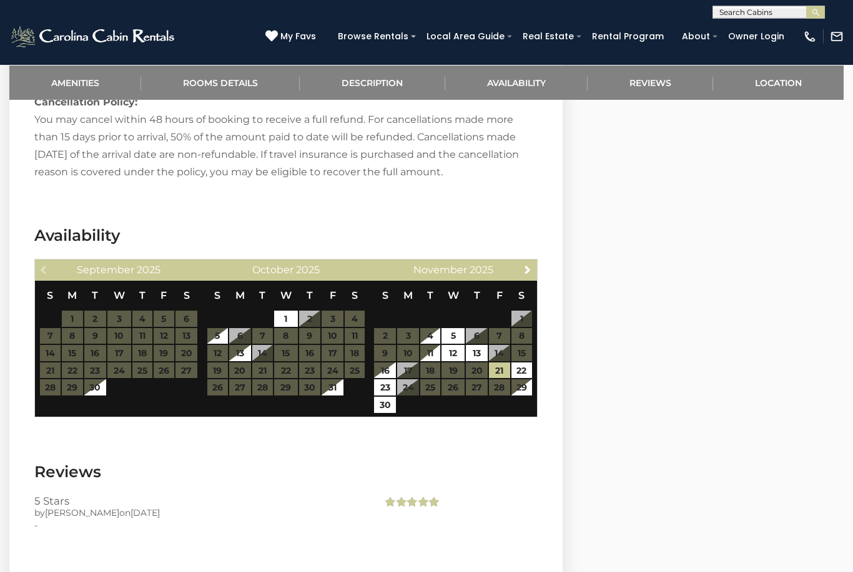
scroll to position [1483, 0]
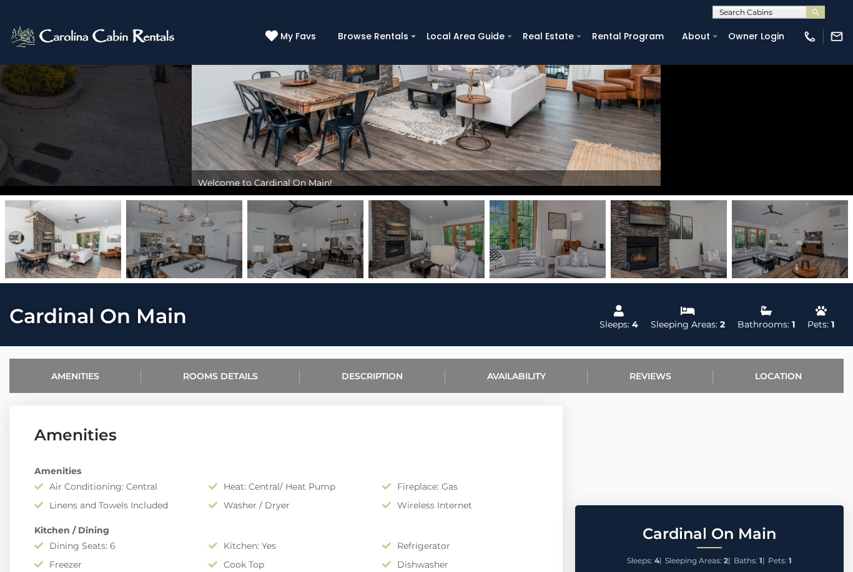
scroll to position [202, 0]
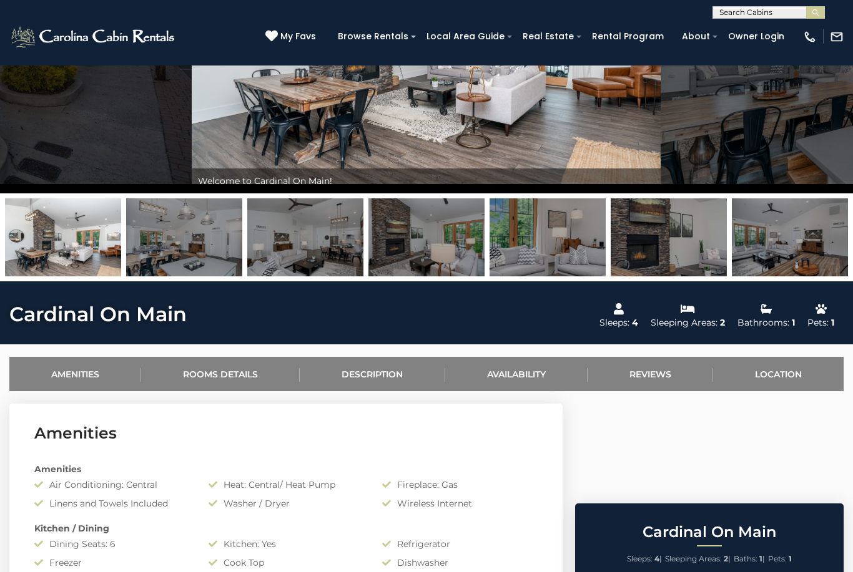
click at [538, 376] on link "Availability" at bounding box center [516, 374] width 142 height 34
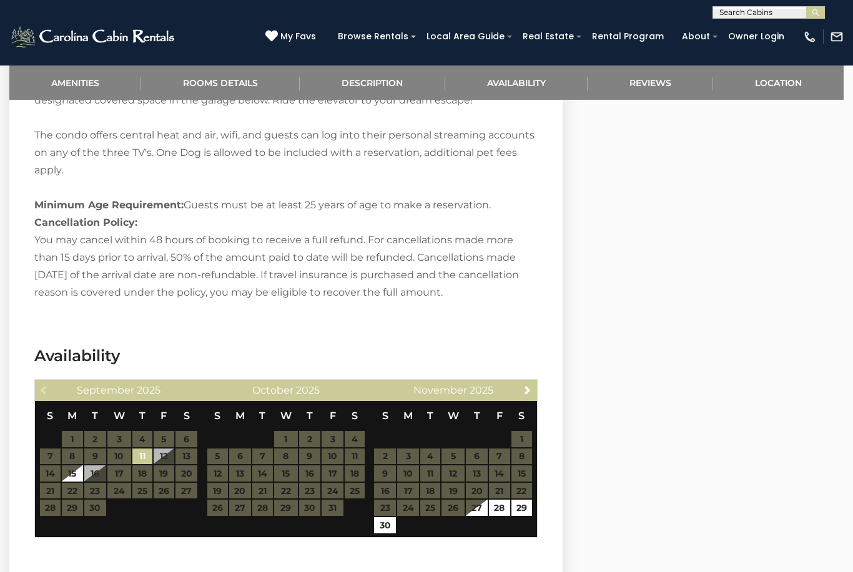
scroll to position [1282, 0]
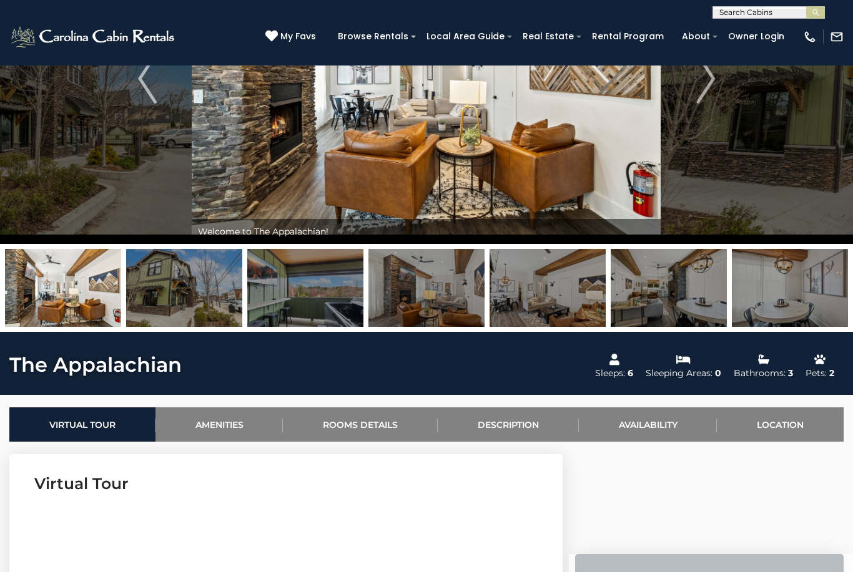
click at [642, 426] on link "Availability" at bounding box center [648, 425] width 139 height 34
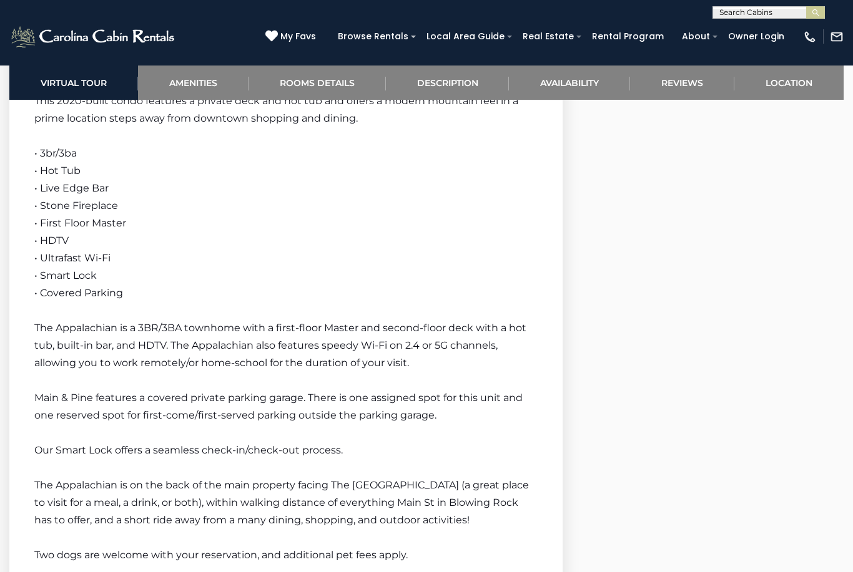
scroll to position [1674, 0]
